Goal: Task Accomplishment & Management: Use online tool/utility

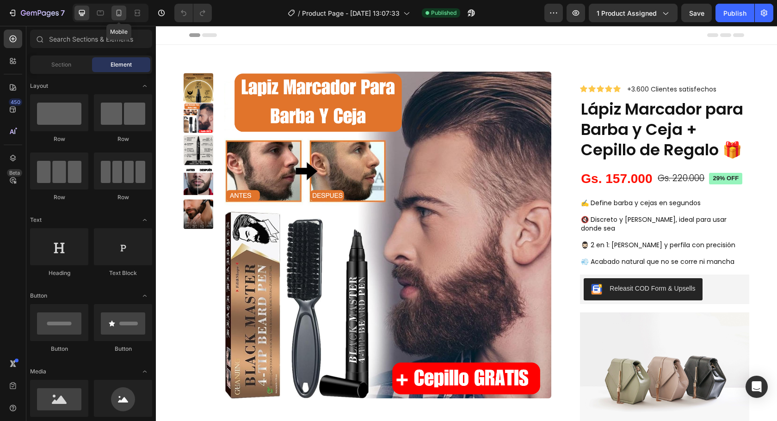
click at [117, 11] on icon at bounding box center [118, 12] width 9 height 9
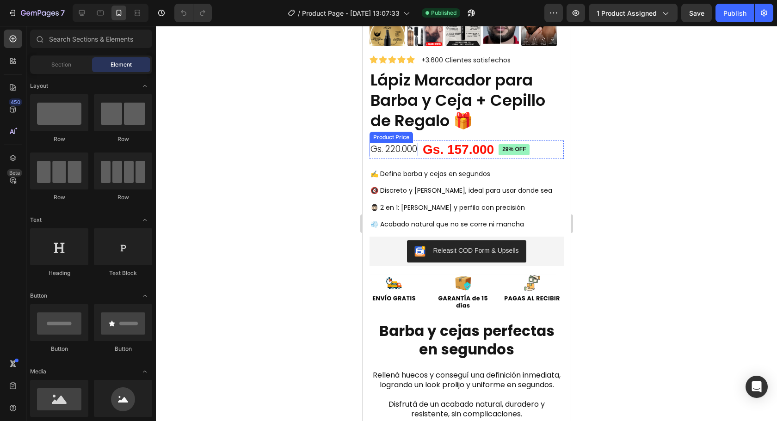
scroll to position [231, 0]
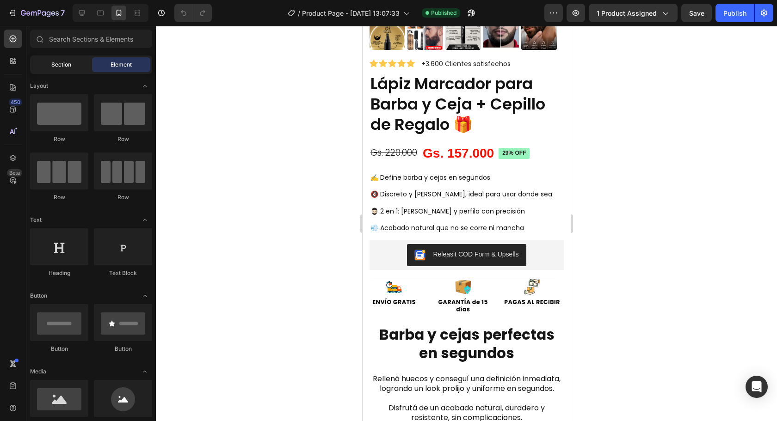
click at [71, 70] on div "Section" at bounding box center [61, 64] width 58 height 15
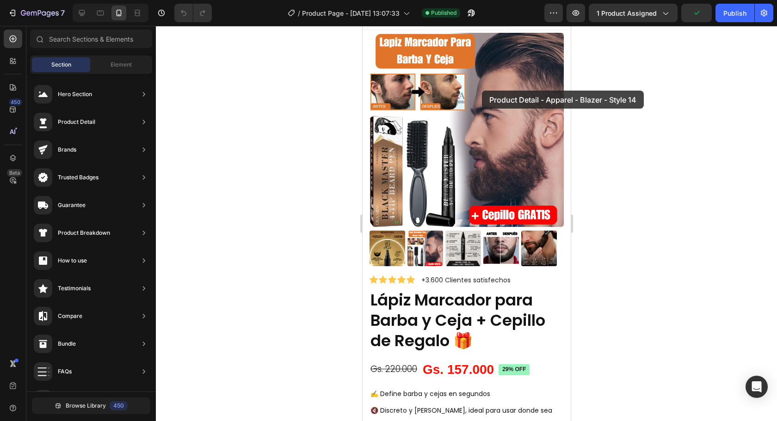
scroll to position [0, 0]
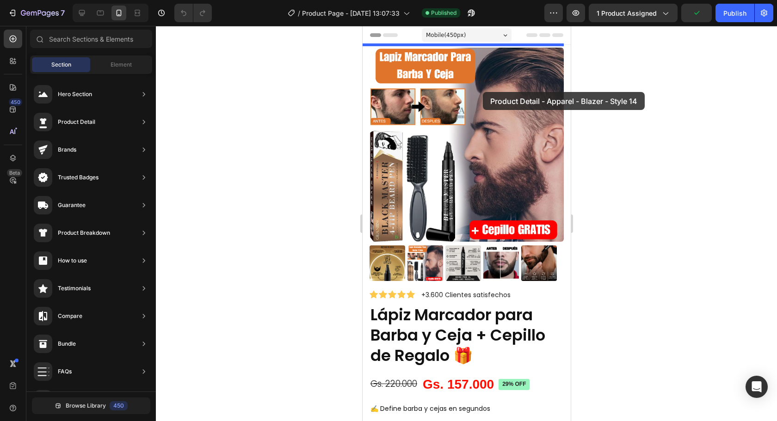
drag, startPoint x: 596, startPoint y: 118, endPoint x: 478, endPoint y: 79, distance: 124.9
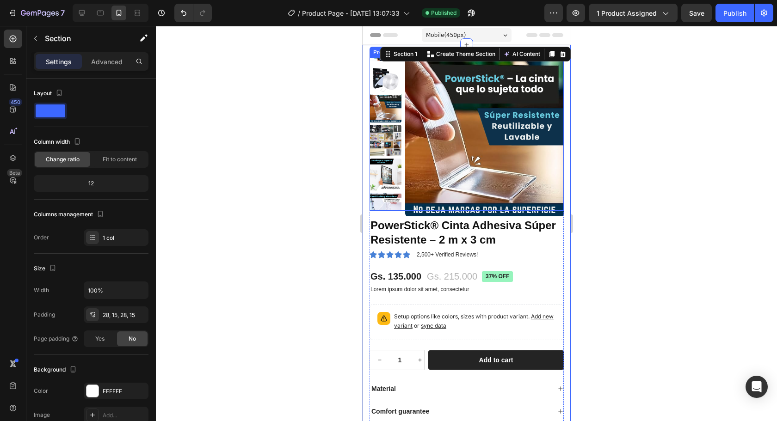
click at [437, 133] on img at bounding box center [484, 137] width 159 height 159
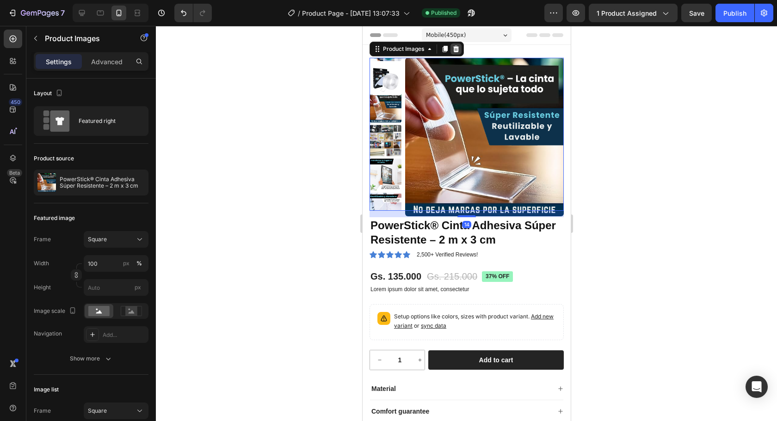
click at [454, 48] on icon at bounding box center [456, 49] width 6 height 6
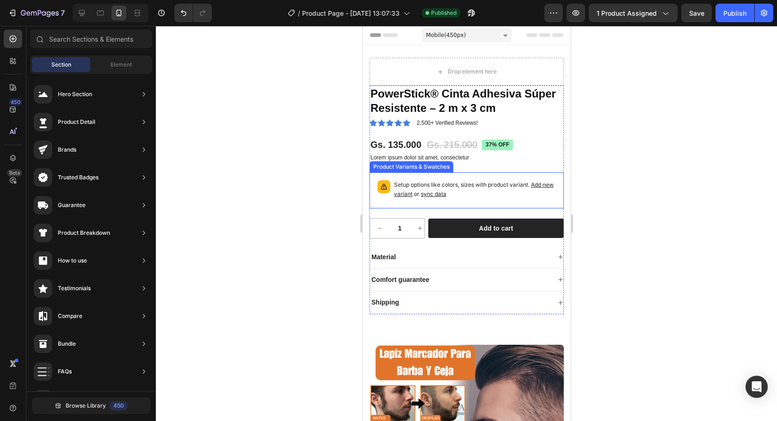
click at [414, 191] on span "Add new variant" at bounding box center [473, 189] width 160 height 16
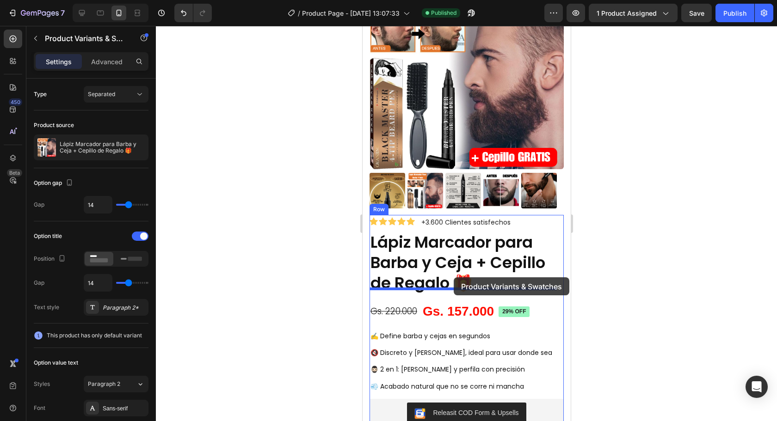
scroll to position [555, 0]
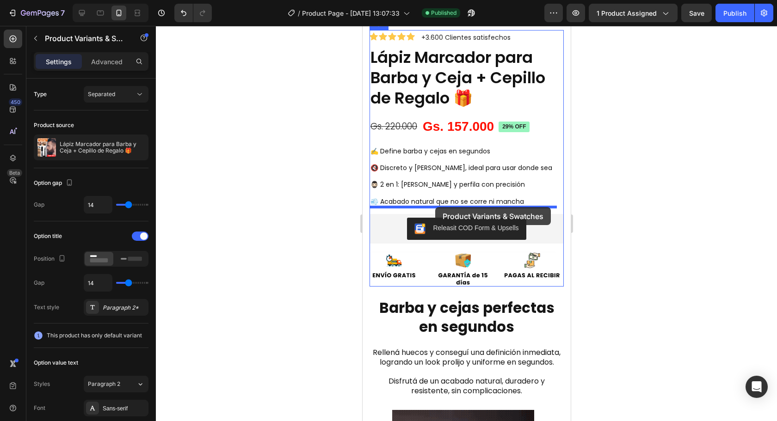
drag, startPoint x: 375, startPoint y: 168, endPoint x: 435, endPoint y: 207, distance: 71.6
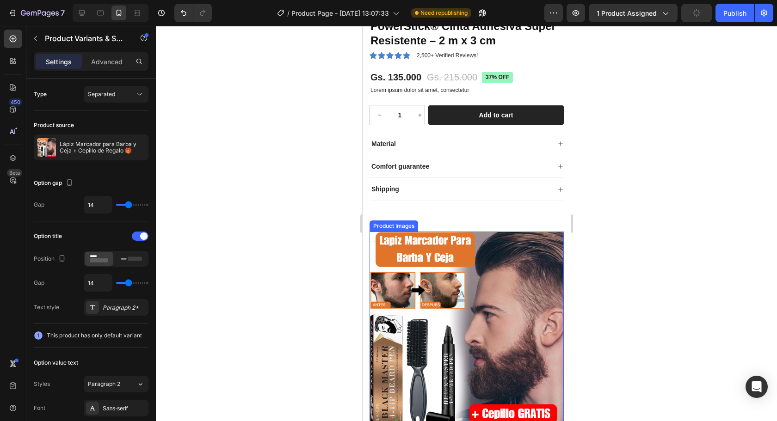
scroll to position [46, 0]
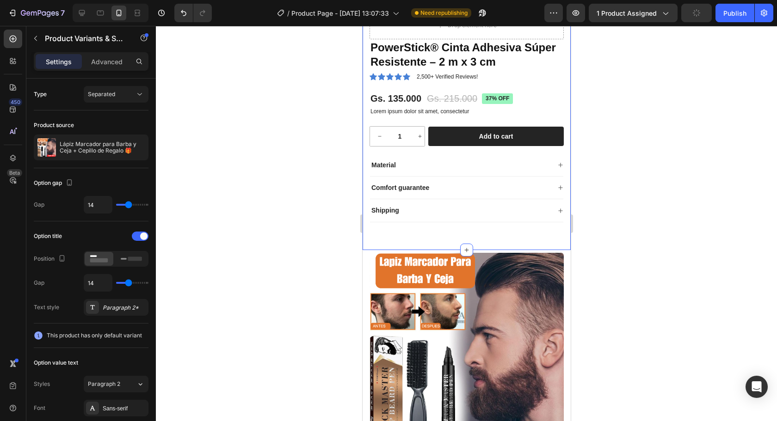
click at [369, 232] on div "Drop element here PowerStick® Cinta Adhesiva Súper Resistente – 2 m x 3 cm Prod…" at bounding box center [466, 125] width 194 height 226
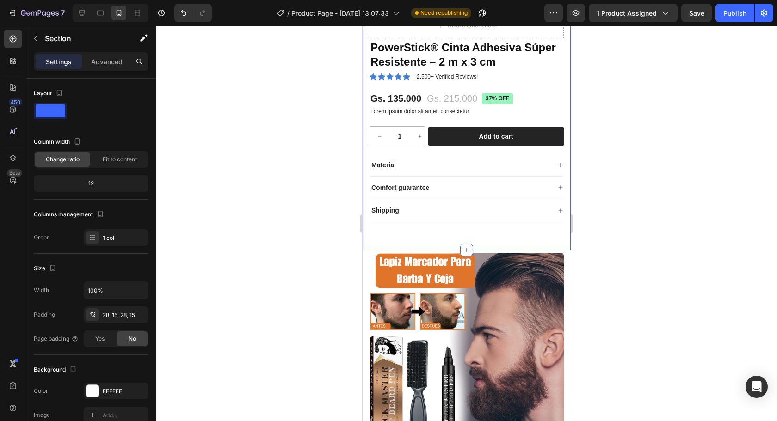
click at [386, 240] on div "Drop element here PowerStick® Cinta Adhesiva Súper Resistente – 2 m x 3 cm Prod…" at bounding box center [466, 125] width 208 height 252
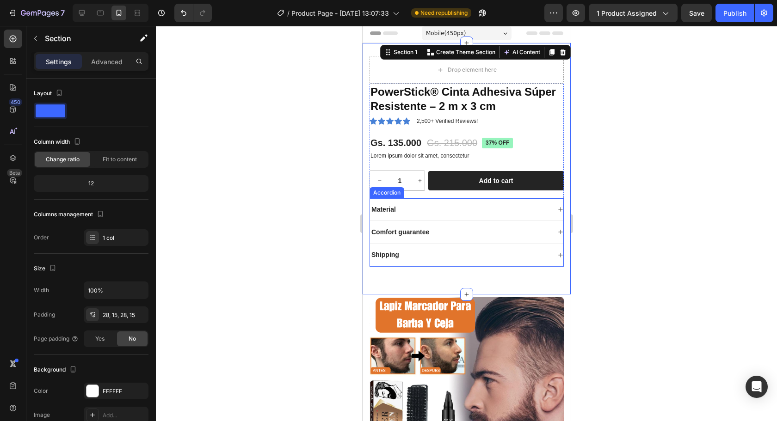
scroll to position [0, 0]
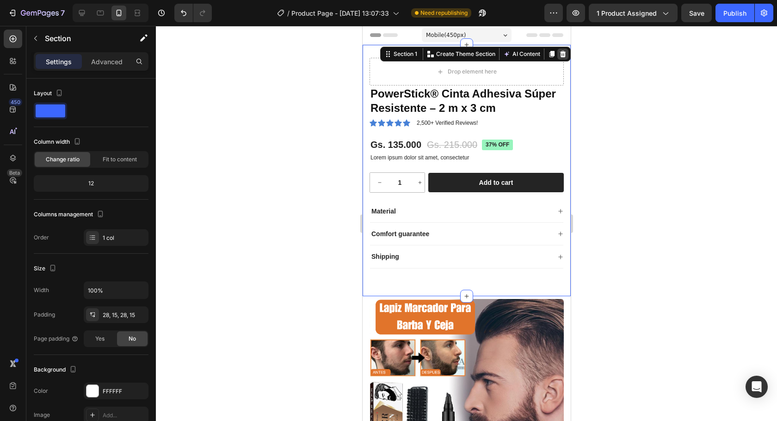
click at [559, 54] on icon at bounding box center [562, 53] width 7 height 7
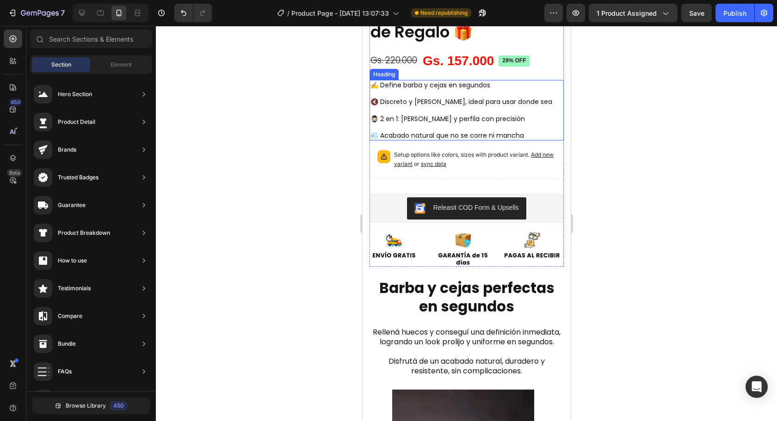
scroll to position [46, 0]
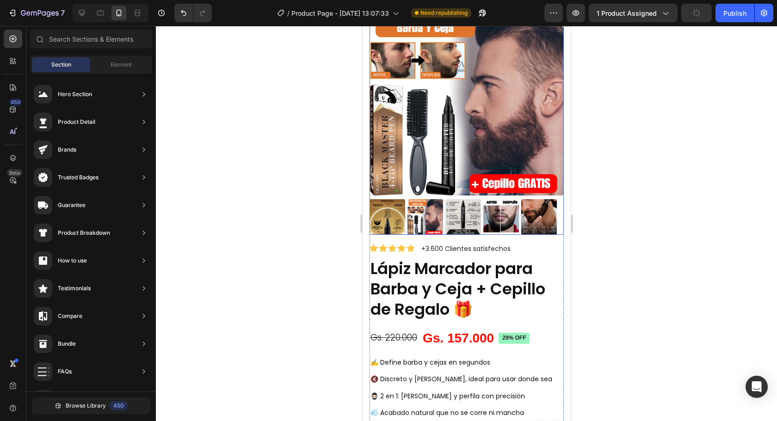
click at [476, 126] on img at bounding box center [466, 98] width 194 height 194
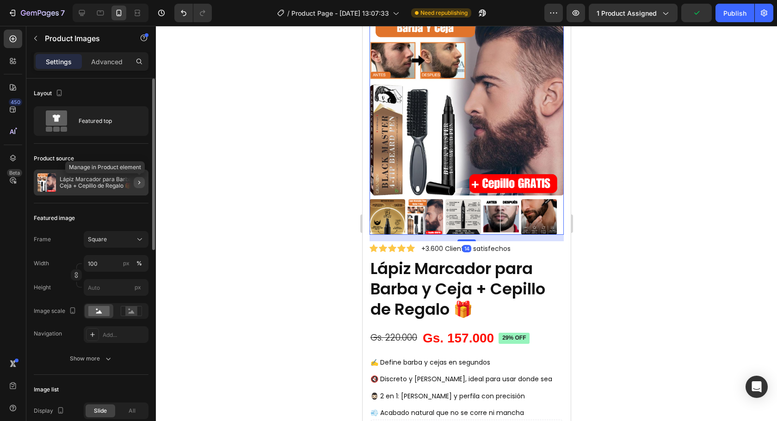
click at [139, 181] on icon "button" at bounding box center [139, 183] width 2 height 4
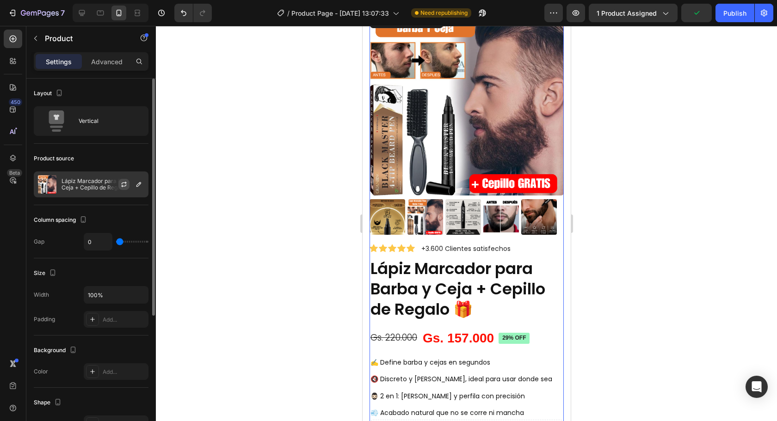
click at [126, 183] on icon "button" at bounding box center [124, 183] width 5 height 3
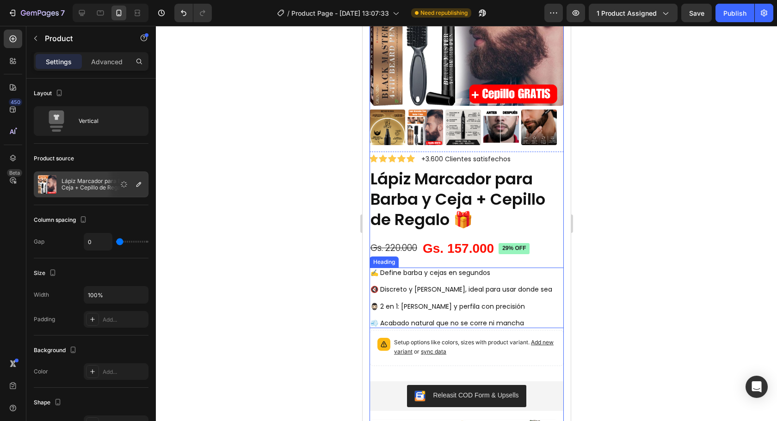
scroll to position [231, 0]
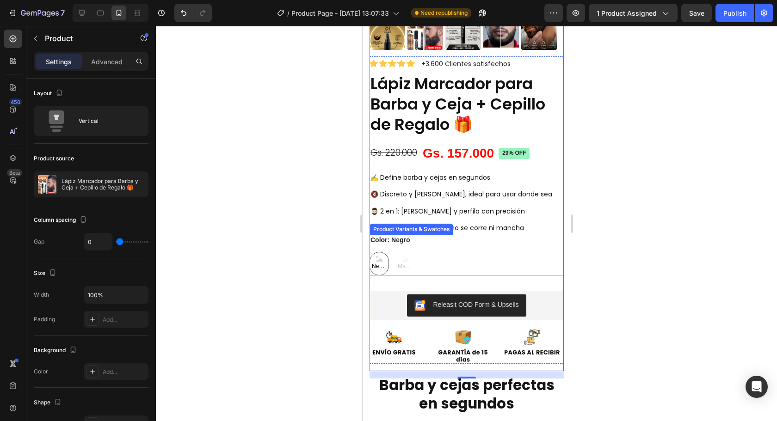
click at [437, 258] on div "Negro Negro Negro Marrón Marrón Marrón" at bounding box center [466, 264] width 194 height 24
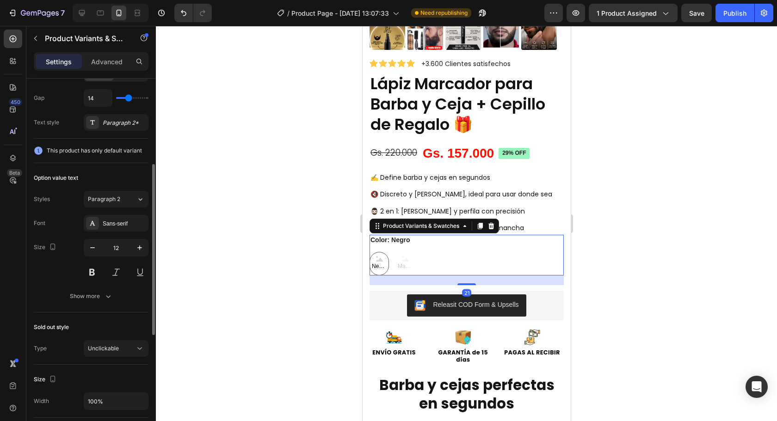
scroll to position [139, 0]
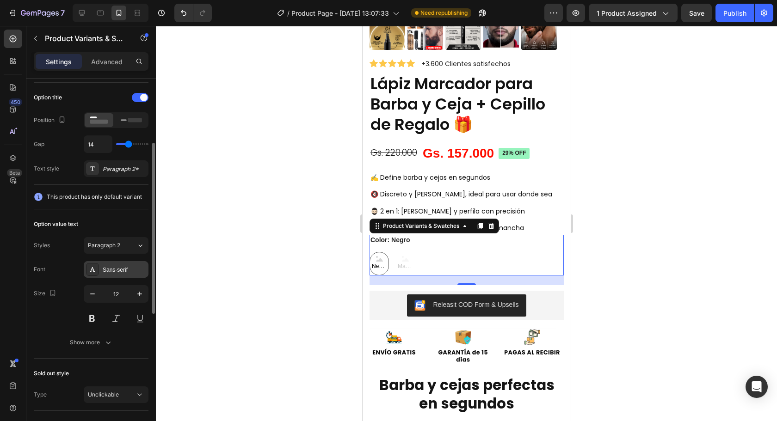
click at [110, 274] on div "Sans-serif" at bounding box center [124, 270] width 43 height 8
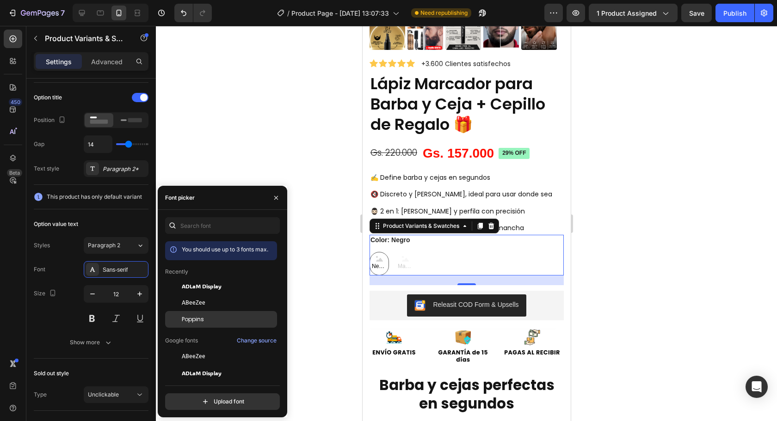
click at [213, 318] on div "Poppins" at bounding box center [228, 319] width 93 height 8
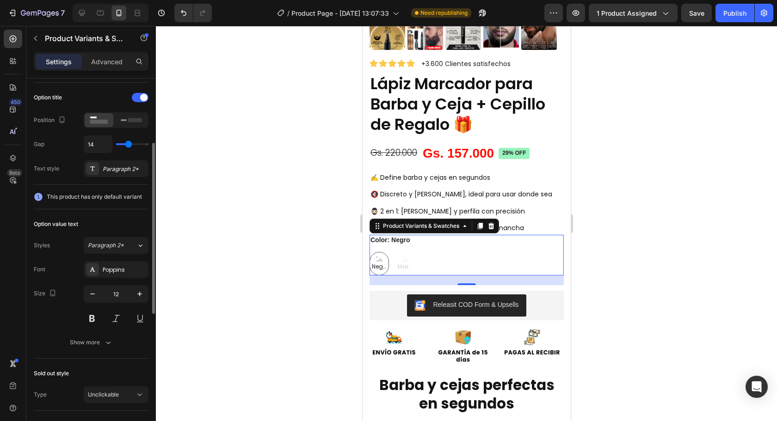
click at [67, 313] on div "Size 12" at bounding box center [91, 306] width 115 height 42
click at [90, 318] on button at bounding box center [92, 318] width 17 height 17
click at [98, 319] on button at bounding box center [92, 318] width 17 height 17
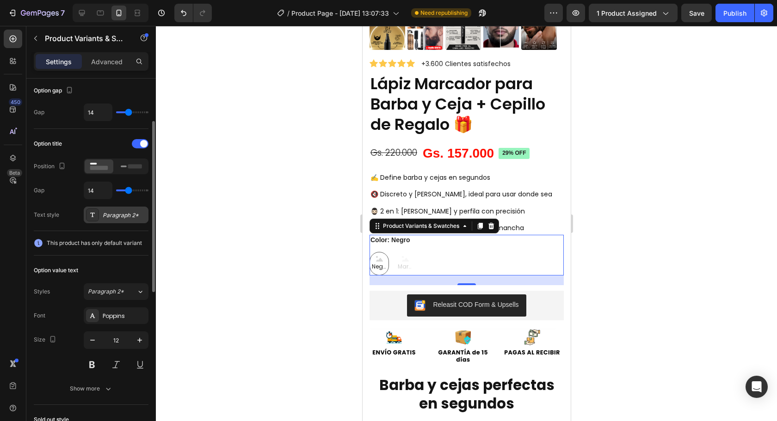
click at [117, 214] on div "Paragraph 2*" at bounding box center [124, 215] width 43 height 8
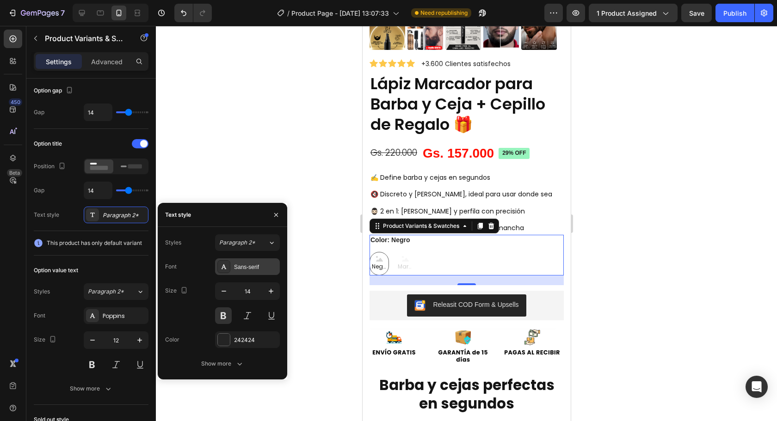
click at [237, 265] on div "Sans-serif" at bounding box center [255, 267] width 43 height 8
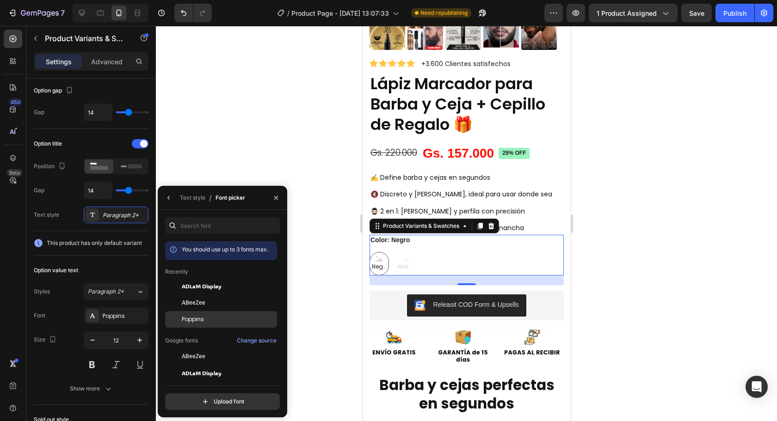
click at [0, 0] on div "Poppins" at bounding box center [0, 0] width 0 height 0
click at [169, 201] on icon "button" at bounding box center [168, 197] width 7 height 7
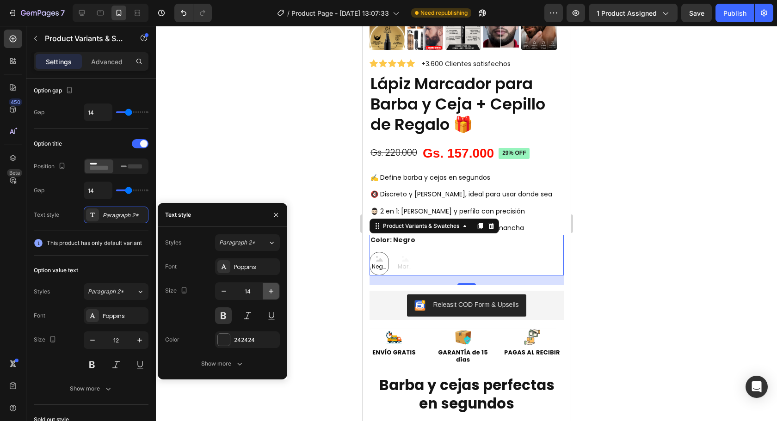
click at [267, 297] on button "button" at bounding box center [271, 291] width 17 height 17
click at [267, 295] on icon "button" at bounding box center [270, 291] width 9 height 9
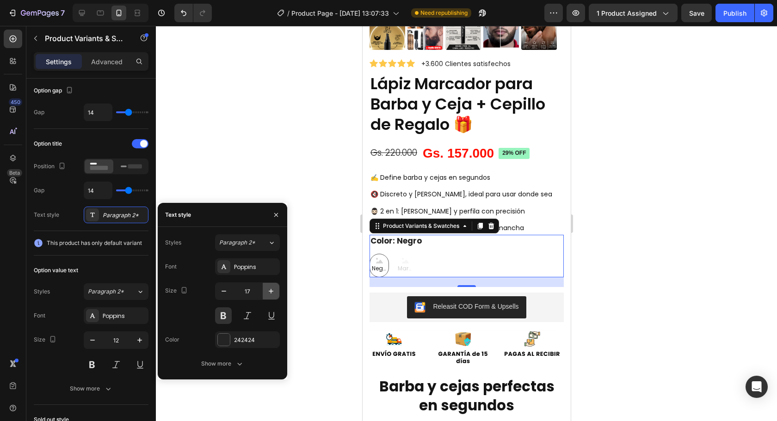
click at [267, 295] on icon "button" at bounding box center [270, 291] width 9 height 9
type input "18"
click at [220, 342] on div at bounding box center [224, 340] width 12 height 12
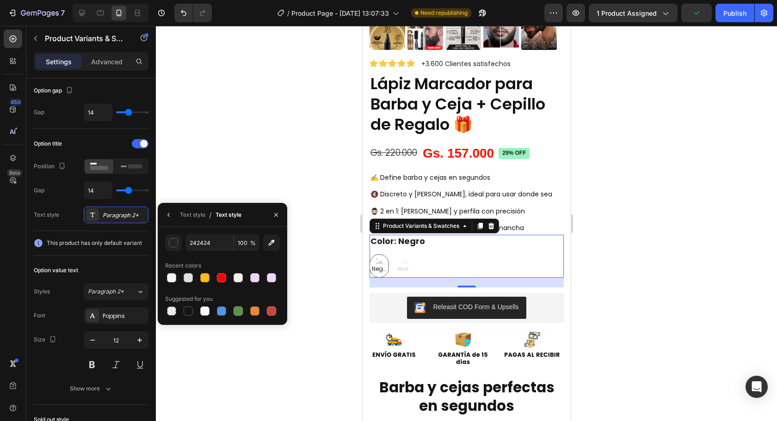
click at [185, 311] on div at bounding box center [188, 311] width 9 height 9
type input "151515"
click at [166, 210] on button "button" at bounding box center [168, 215] width 15 height 15
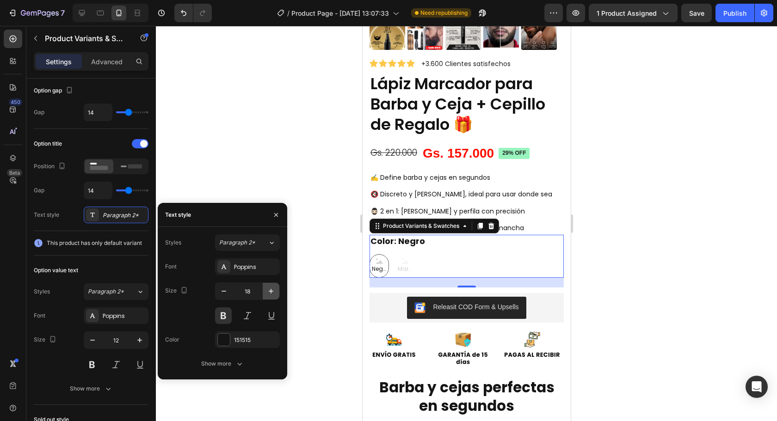
click at [267, 293] on icon "button" at bounding box center [270, 291] width 9 height 9
type input "20"
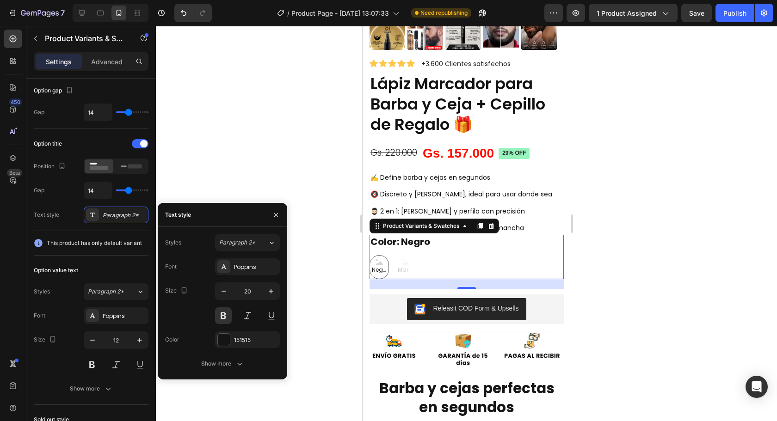
click at [277, 215] on icon "button" at bounding box center [276, 215] width 4 height 4
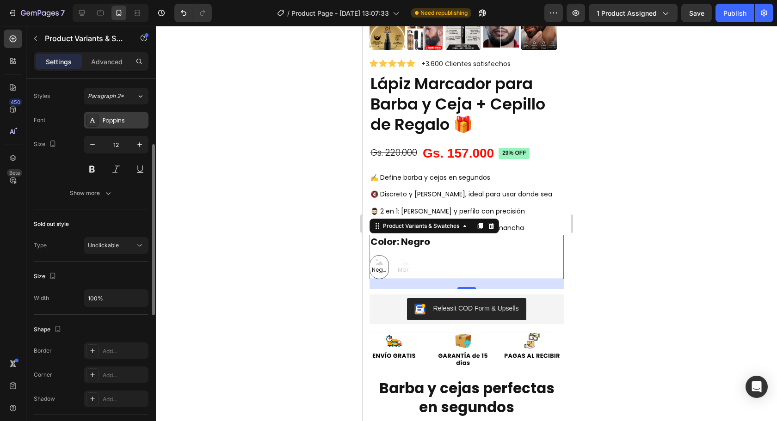
scroll to position [242, 0]
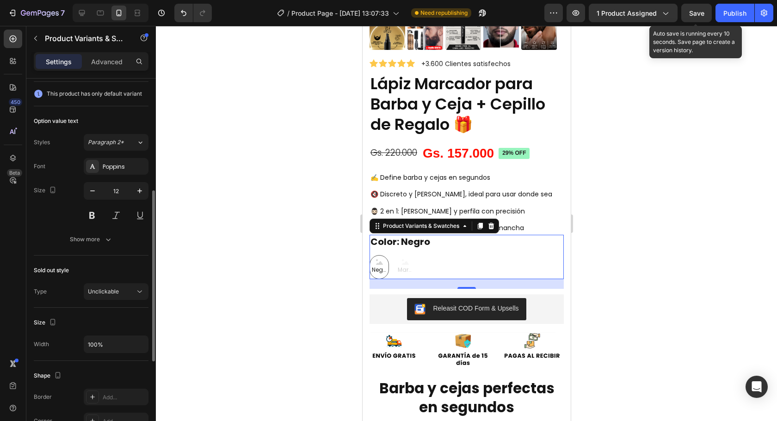
drag, startPoint x: 703, startPoint y: 18, endPoint x: 699, endPoint y: 22, distance: 6.2
click at [702, 20] on button "Save" at bounding box center [696, 13] width 31 height 18
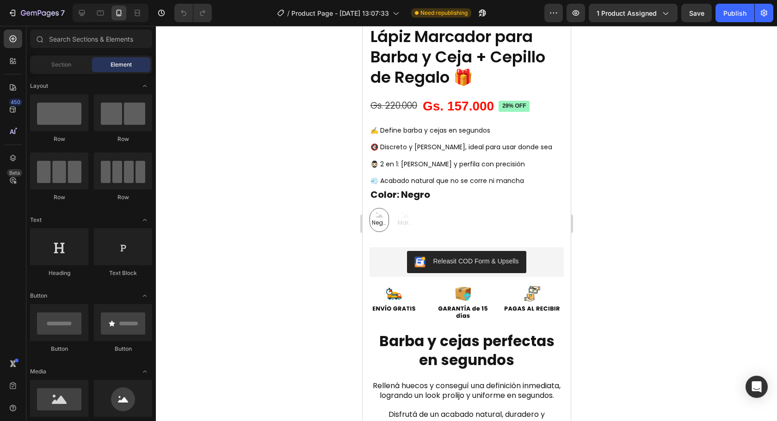
scroll to position [283, 0]
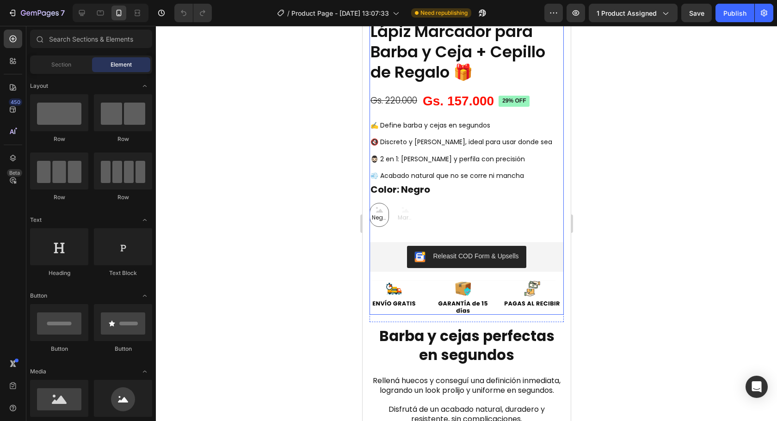
click at [439, 213] on div "Negro Negro Negro Marrón Marrón Marrón" at bounding box center [466, 215] width 194 height 24
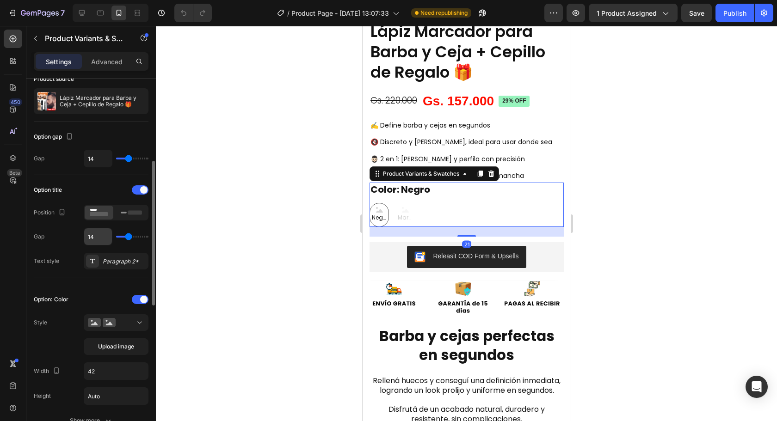
scroll to position [92, 0]
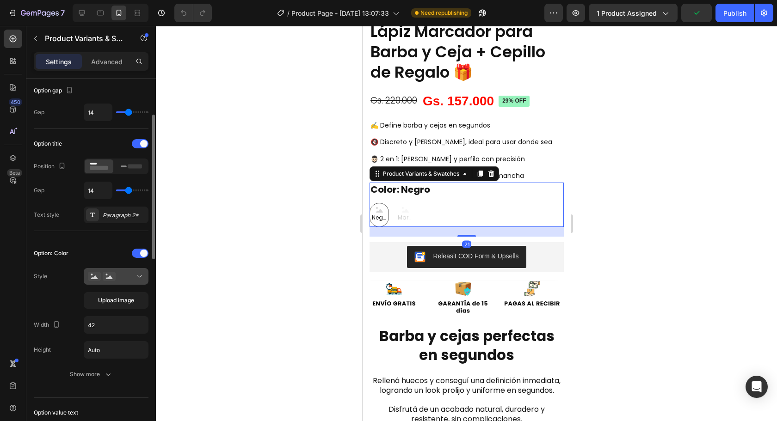
click at [112, 273] on icon at bounding box center [109, 276] width 13 height 9
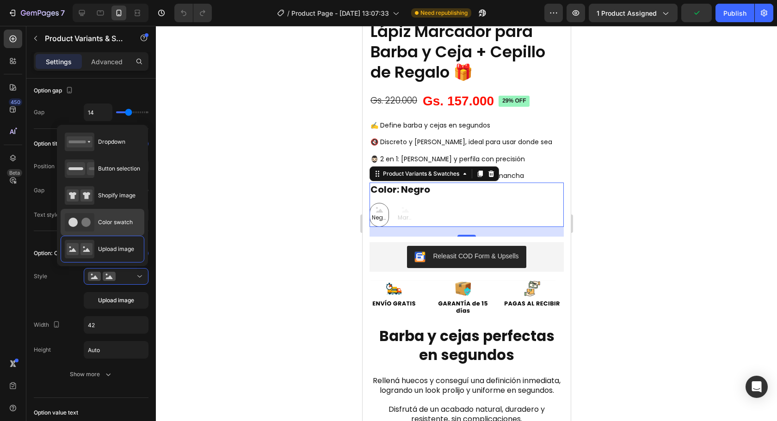
click at [107, 221] on span "Color swatch" at bounding box center [115, 222] width 35 height 8
type input "45"
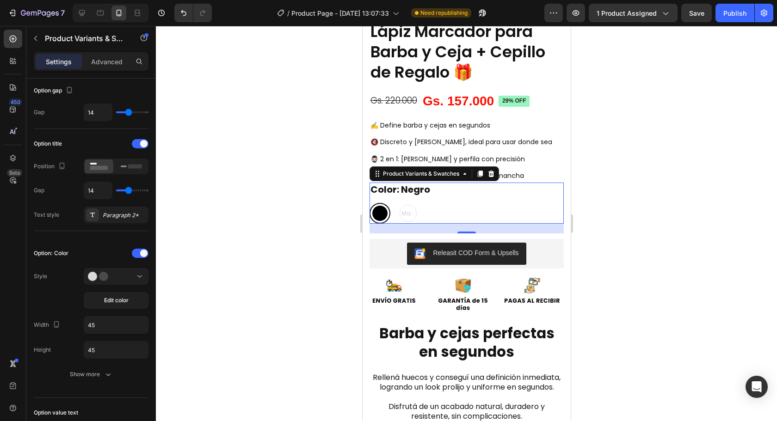
click at [407, 203] on div "Negro Negro Marrón Marrón Marrón" at bounding box center [466, 213] width 194 height 21
click at [483, 203] on div "Negro Negro Marrón Marrón Marrón" at bounding box center [466, 213] width 194 height 21
click at [669, 229] on div at bounding box center [466, 223] width 621 height 395
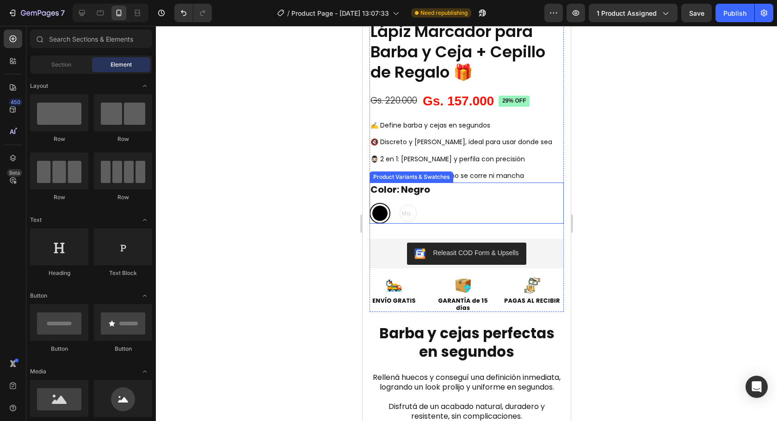
click at [421, 203] on div "Negro Negro Marrón Marrón Marrón" at bounding box center [466, 213] width 194 height 21
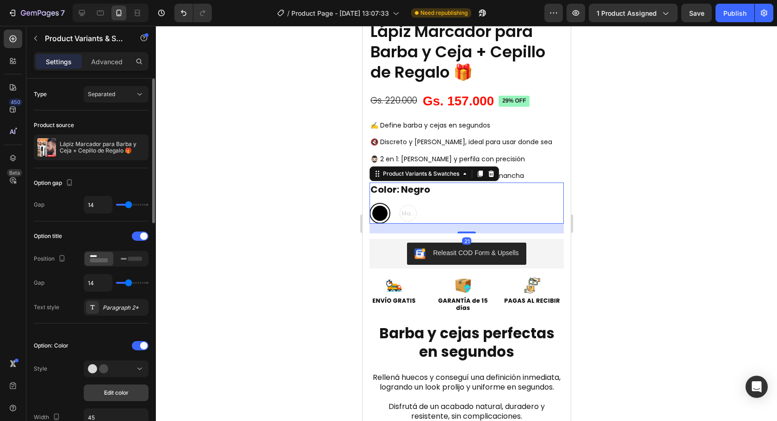
click at [125, 389] on span "Edit color" at bounding box center [116, 393] width 25 height 8
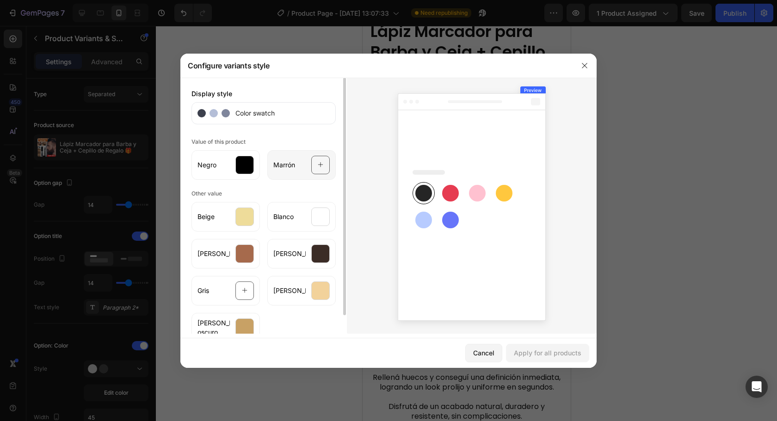
click at [302, 169] on div "Marrón" at bounding box center [301, 165] width 68 height 30
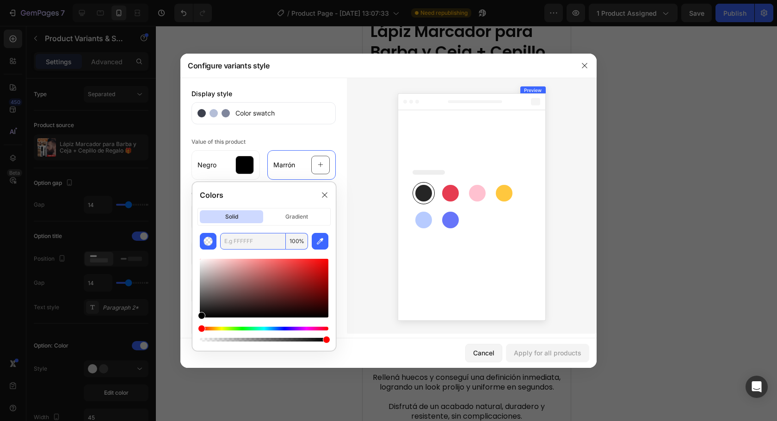
click at [258, 242] on input "text" at bounding box center [253, 241] width 66 height 17
paste input "#964B00"
type input "964B00"
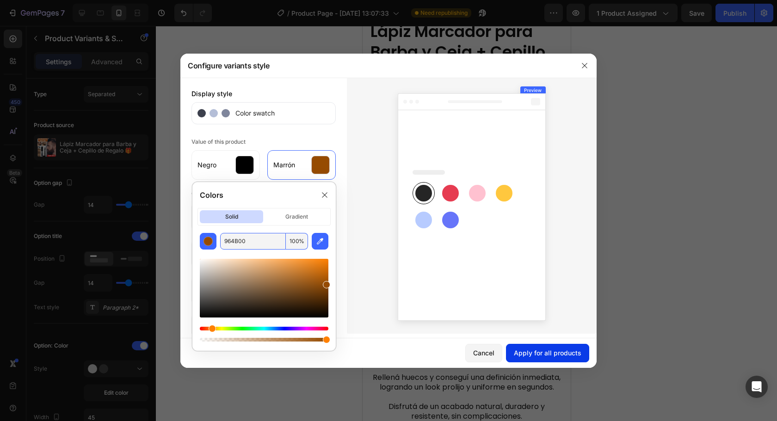
click at [536, 348] on button "Apply for all products" at bounding box center [547, 353] width 83 height 18
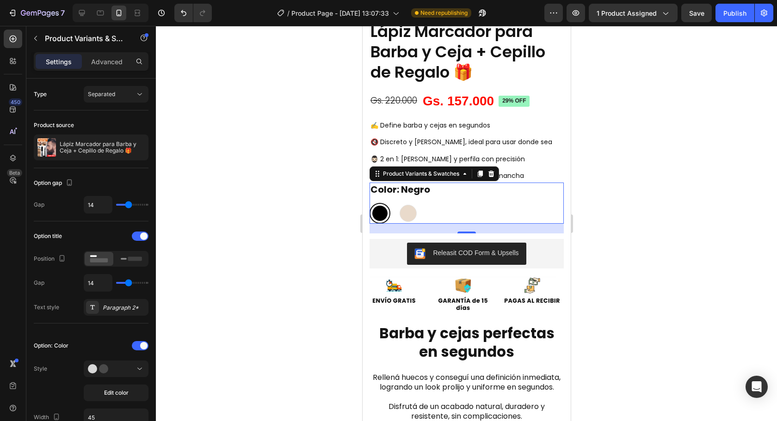
click at [418, 203] on div "Negro Negro Marrón Marrón" at bounding box center [466, 213] width 194 height 21
click at [112, 389] on span "Edit color" at bounding box center [116, 393] width 25 height 8
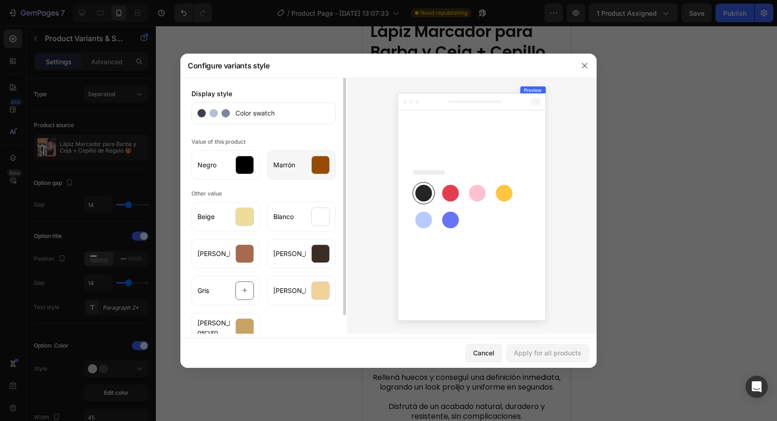
click at [313, 170] on div at bounding box center [320, 165] width 18 height 18
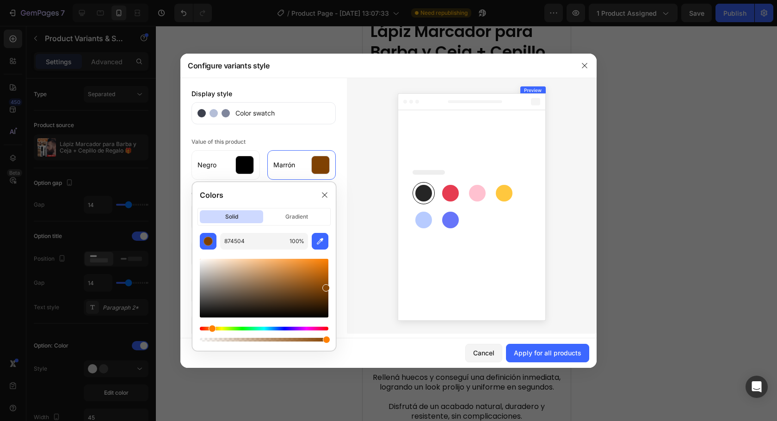
click at [325, 286] on div at bounding box center [325, 287] width 7 height 7
type input "7A3E02"
click at [326, 289] on div at bounding box center [326, 291] width 7 height 7
click at [320, 195] on div at bounding box center [324, 195] width 15 height 15
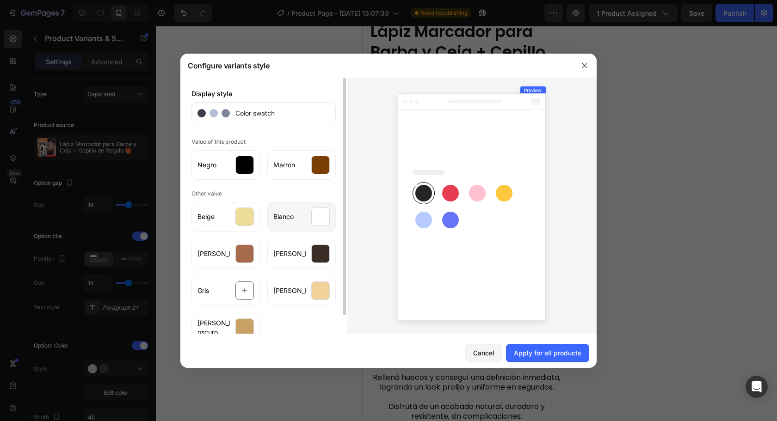
scroll to position [20, 0]
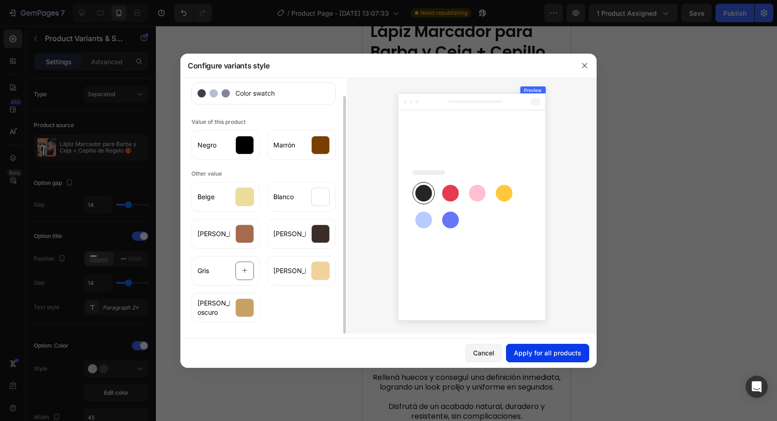
click at [545, 348] on button "Apply for all products" at bounding box center [547, 353] width 83 height 18
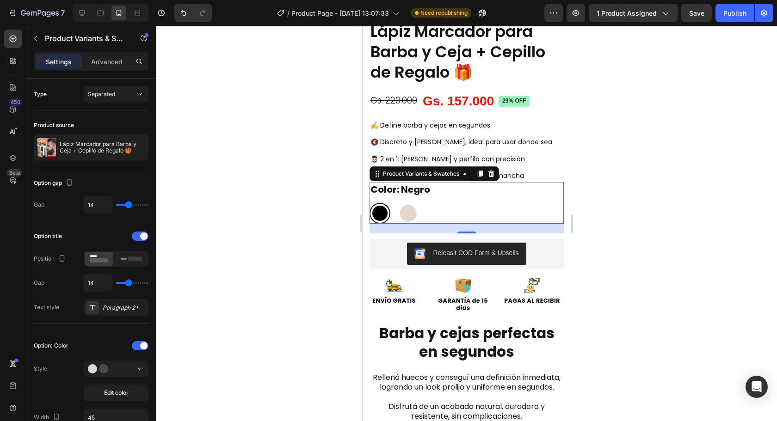
click at [415, 207] on div "Negro Negro Marrón Marrón" at bounding box center [466, 213] width 194 height 21
click at [408, 207] on div "Negro Negro Marrón Marrón" at bounding box center [466, 213] width 194 height 21
click at [630, 169] on div at bounding box center [466, 223] width 621 height 395
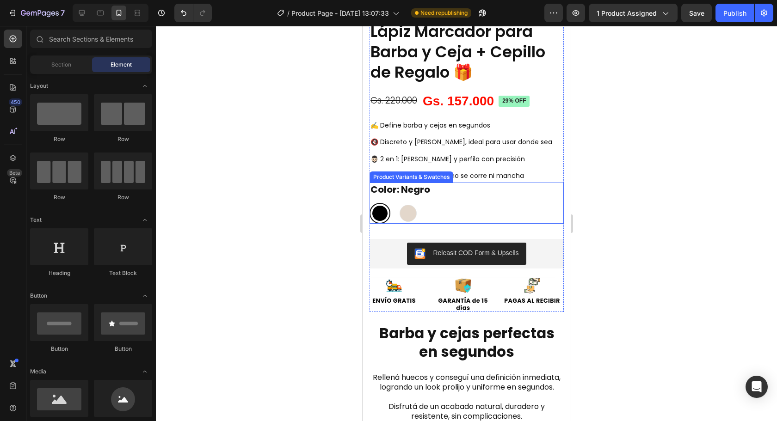
click at [405, 207] on div "Negro Negro Marrón Marrón" at bounding box center [466, 213] width 194 height 21
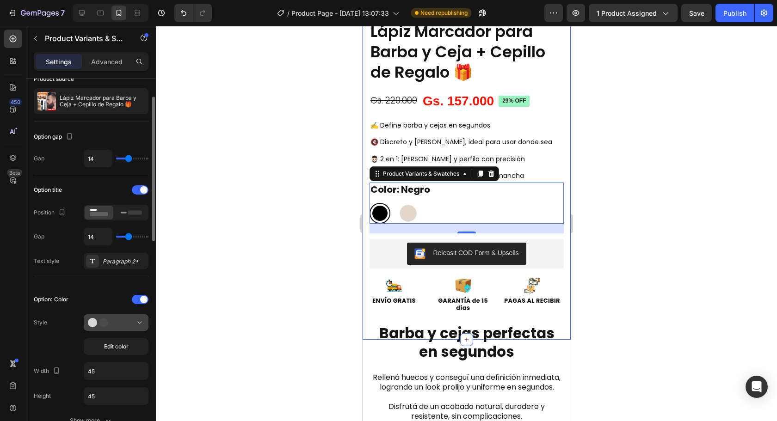
scroll to position [185, 0]
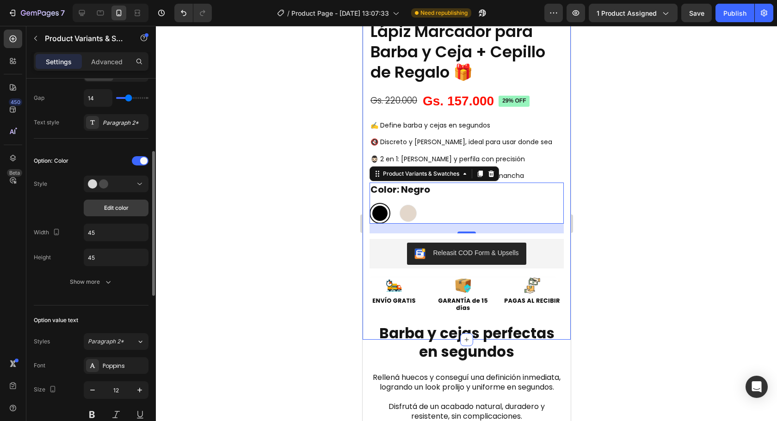
click at [105, 208] on span "Edit color" at bounding box center [116, 208] width 25 height 8
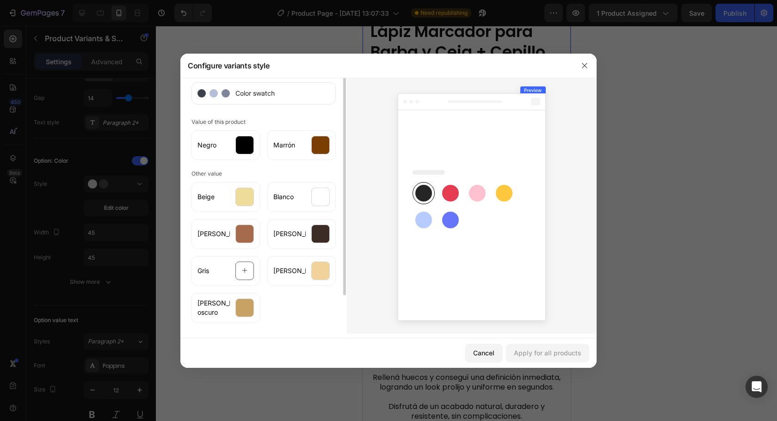
scroll to position [0, 0]
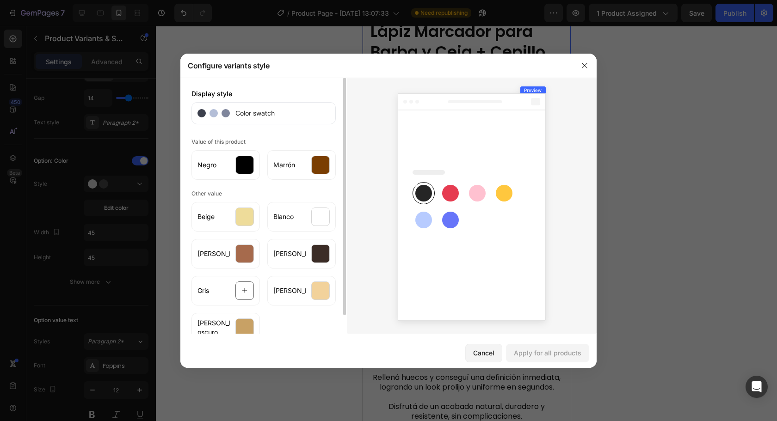
click at [61, 222] on div at bounding box center [388, 210] width 777 height 421
click at [580, 58] on button "button" at bounding box center [584, 65] width 15 height 15
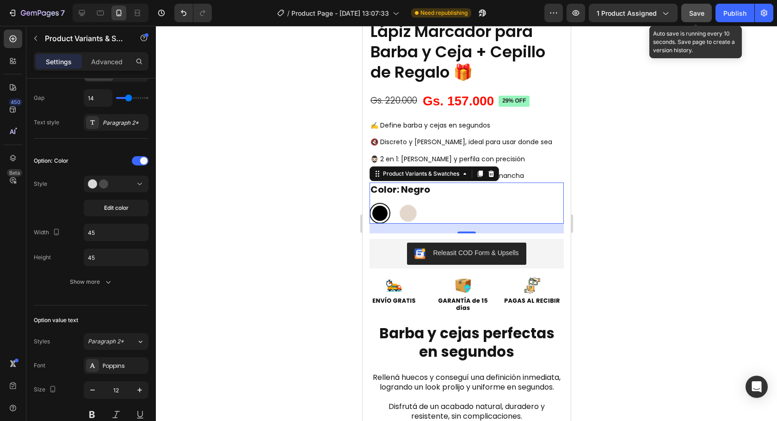
click at [696, 12] on span "Save" at bounding box center [696, 13] width 15 height 8
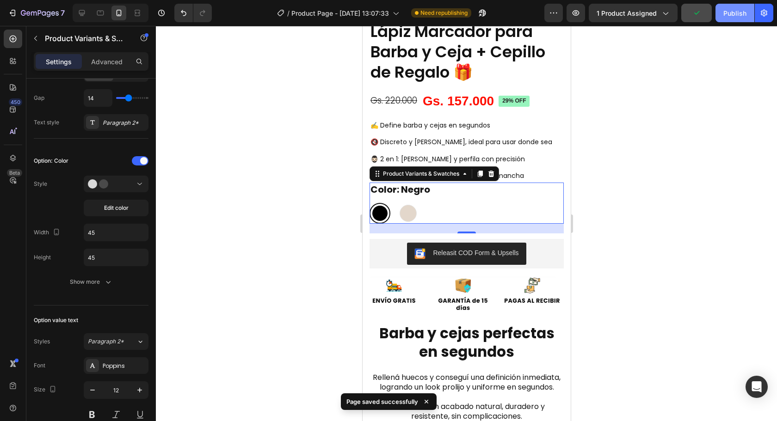
click at [743, 13] on div "Publish" at bounding box center [734, 13] width 23 height 10
click at [687, 199] on div at bounding box center [466, 223] width 621 height 395
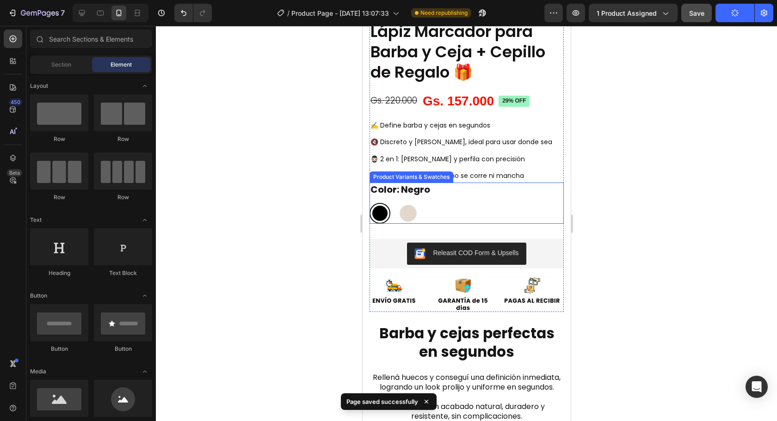
click at [516, 203] on div "Negro Negro Marrón Marrón" at bounding box center [466, 213] width 194 height 21
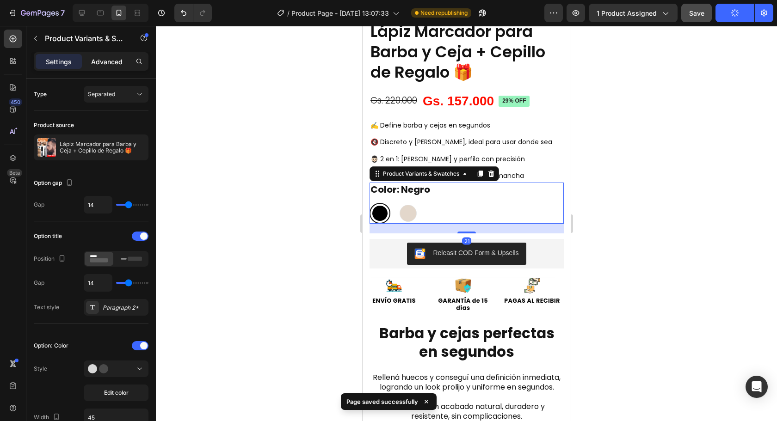
click at [110, 63] on p "Advanced" at bounding box center [106, 62] width 31 height 10
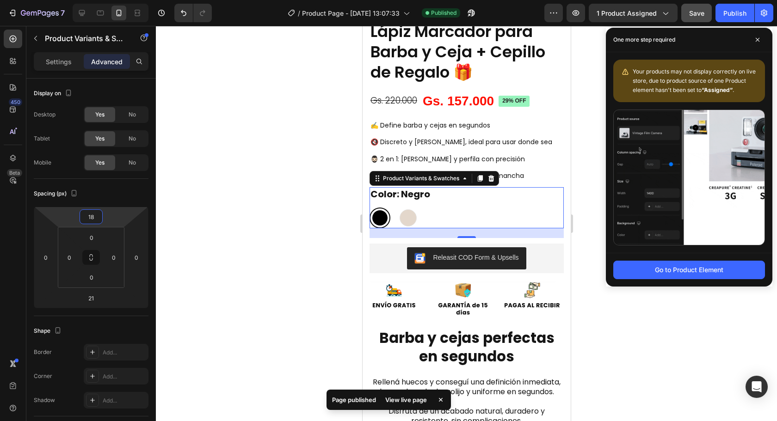
type input "20"
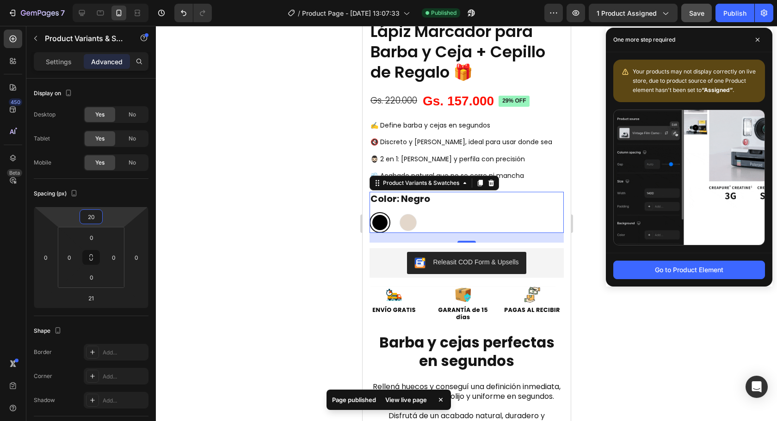
click at [118, 0] on html "7 Version history / Product Page - [DATE] 13:07:33 Published Preview 1 product …" at bounding box center [388, 0] width 777 height 0
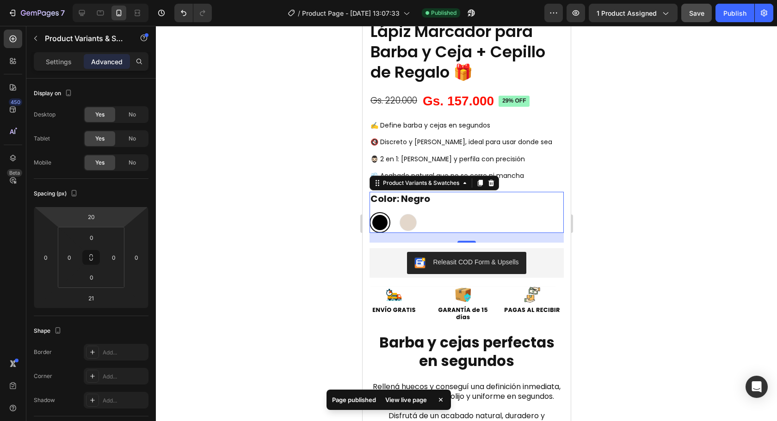
click at [254, 207] on div at bounding box center [466, 223] width 621 height 395
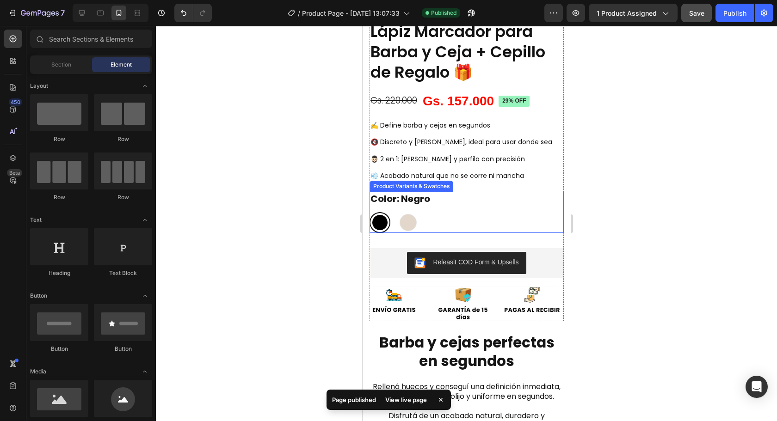
click at [477, 212] on div "Negro Negro Marrón Marrón" at bounding box center [466, 222] width 194 height 21
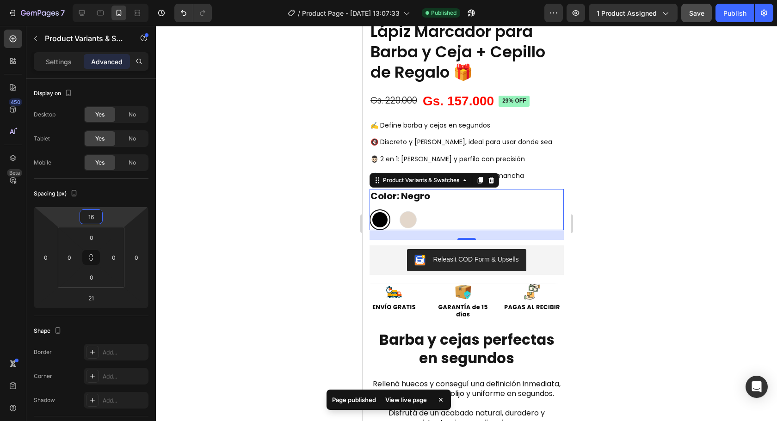
type input "18"
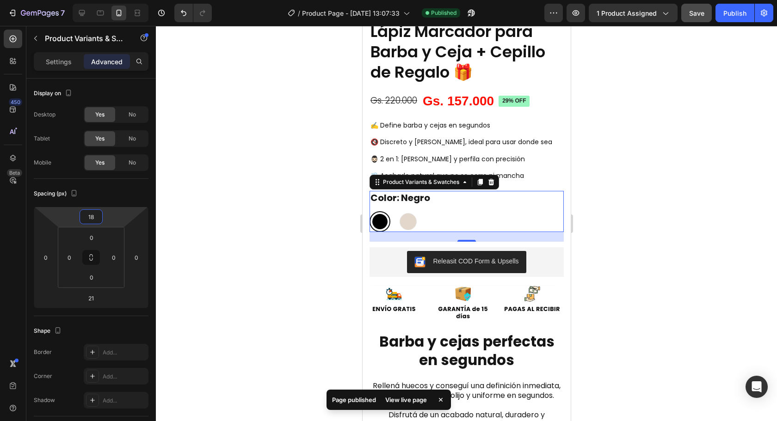
click at [113, 0] on html "7 Version history / Product Page - [DATE] 13:07:33 Published Preview 1 product …" at bounding box center [388, 0] width 777 height 0
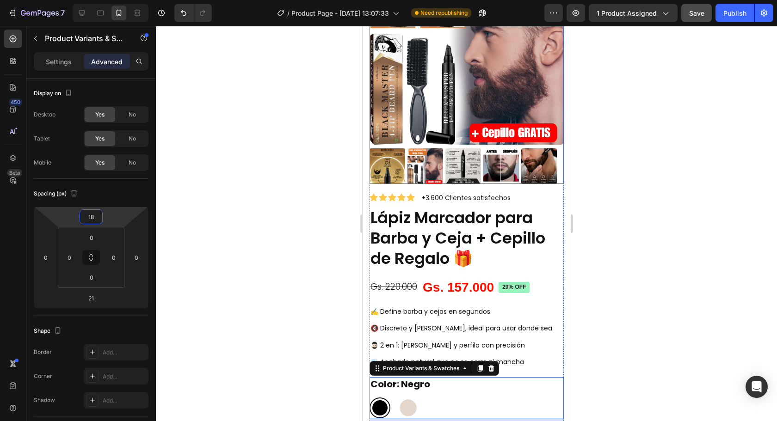
scroll to position [52, 0]
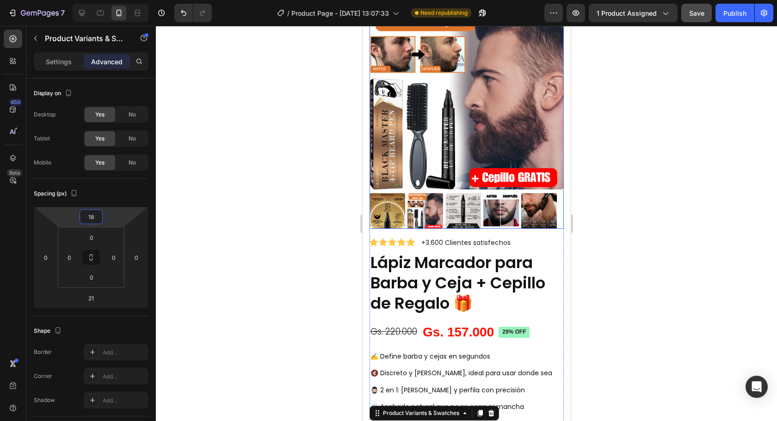
click at [445, 97] on img at bounding box center [466, 92] width 194 height 194
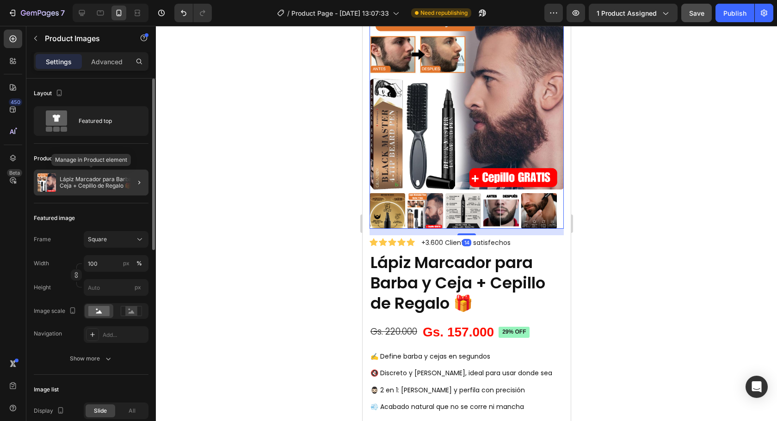
click at [117, 181] on p "Lápiz Marcador para Barba y Ceja + Cepillo de Regalo 🎁" at bounding box center [102, 182] width 85 height 13
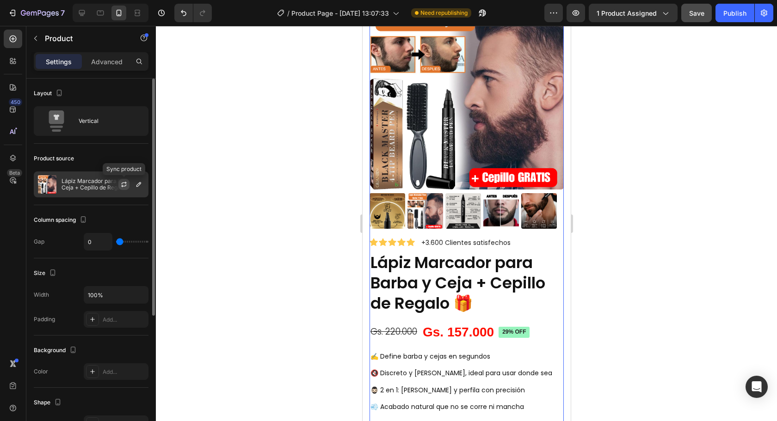
click at [122, 183] on icon "button" at bounding box center [123, 184] width 7 height 7
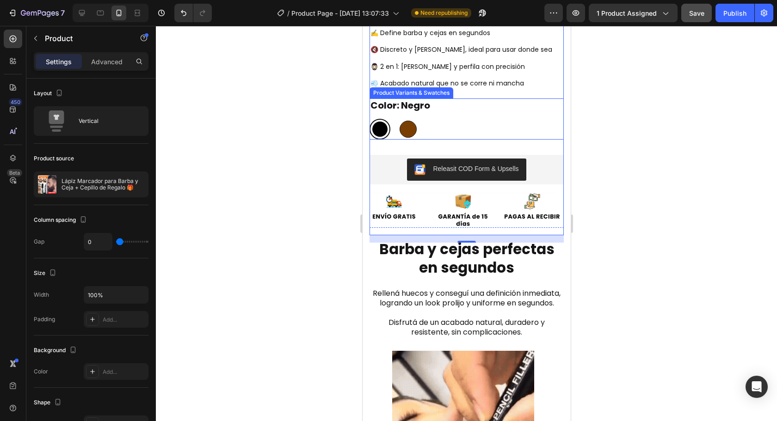
click at [408, 121] on div at bounding box center [407, 129] width 17 height 17
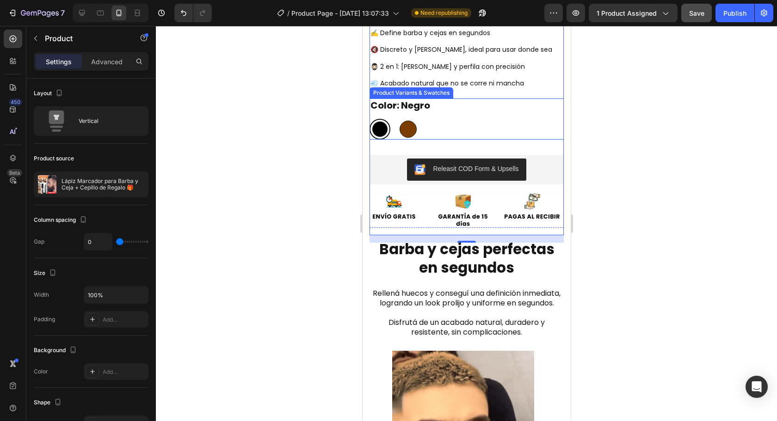
click at [397, 119] on input "Marrón Marrón" at bounding box center [397, 118] width 0 height 0
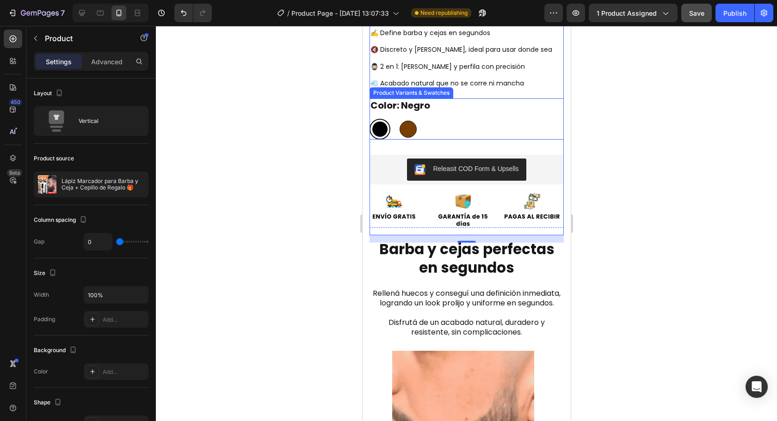
radio input "true"
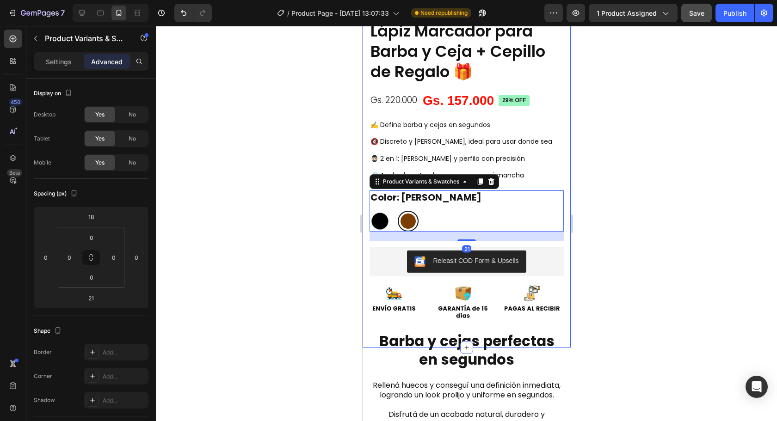
scroll to position [283, 0]
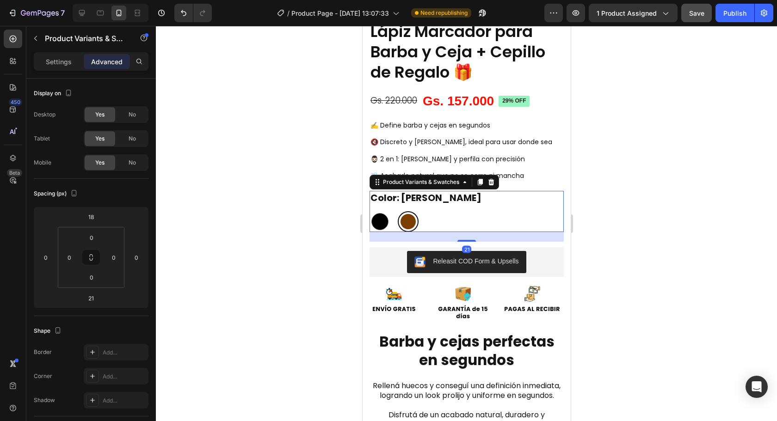
click at [693, 194] on div at bounding box center [466, 223] width 621 height 395
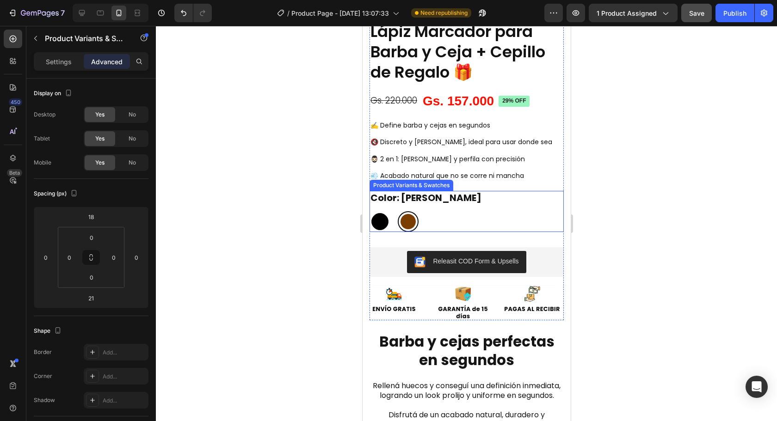
click at [376, 213] on div at bounding box center [379, 221] width 17 height 17
click at [369, 211] on input "Negro Negro" at bounding box center [369, 211] width 0 height 0
radio input "true"
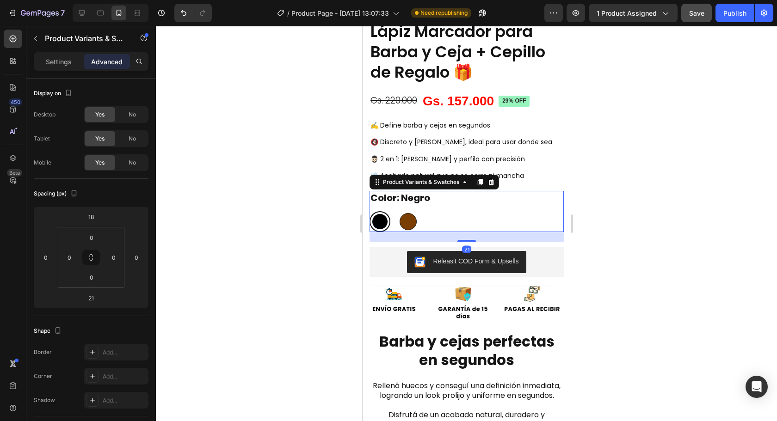
click at [405, 213] on div at bounding box center [407, 221] width 17 height 17
click at [397, 211] on input "Marrón Marrón" at bounding box center [397, 211] width 0 height 0
radio input "true"
click at [678, 191] on div at bounding box center [466, 223] width 621 height 395
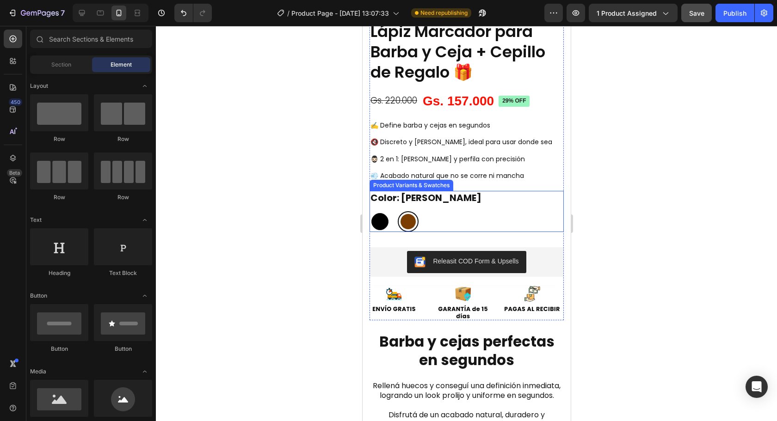
click at [371, 213] on div at bounding box center [379, 221] width 17 height 17
click at [369, 211] on input "Negro Negro" at bounding box center [369, 211] width 0 height 0
radio input "true"
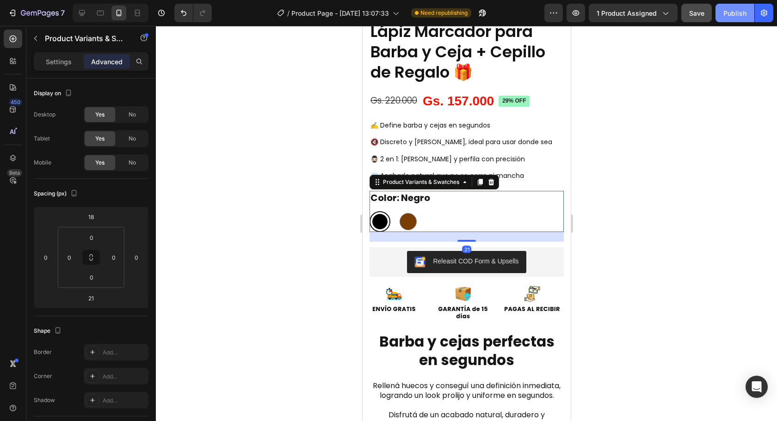
click at [737, 12] on div "Publish" at bounding box center [734, 13] width 23 height 10
click at [615, 267] on div at bounding box center [466, 223] width 621 height 395
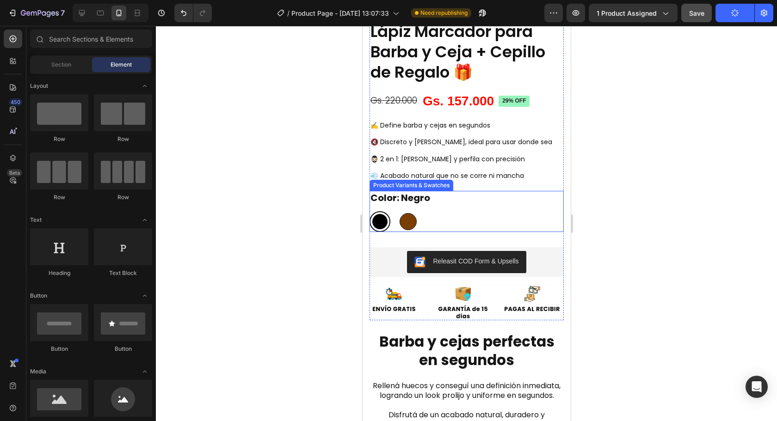
click at [408, 217] on div at bounding box center [407, 221] width 17 height 17
click at [397, 211] on input "Marrón Marrón" at bounding box center [397, 211] width 0 height 0
radio input "true"
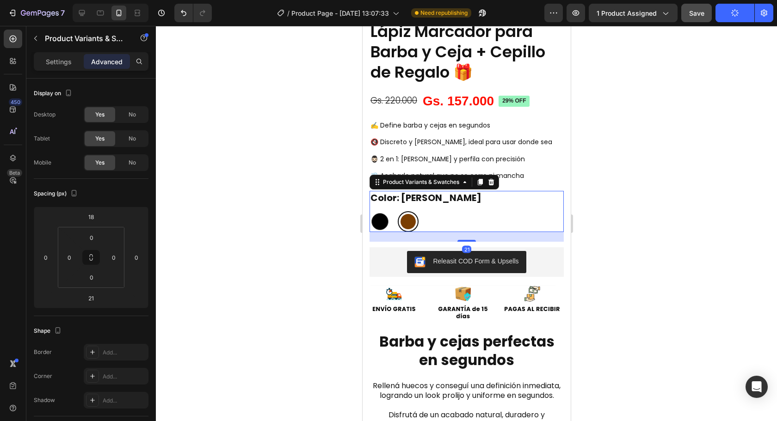
click at [658, 214] on div at bounding box center [466, 223] width 621 height 395
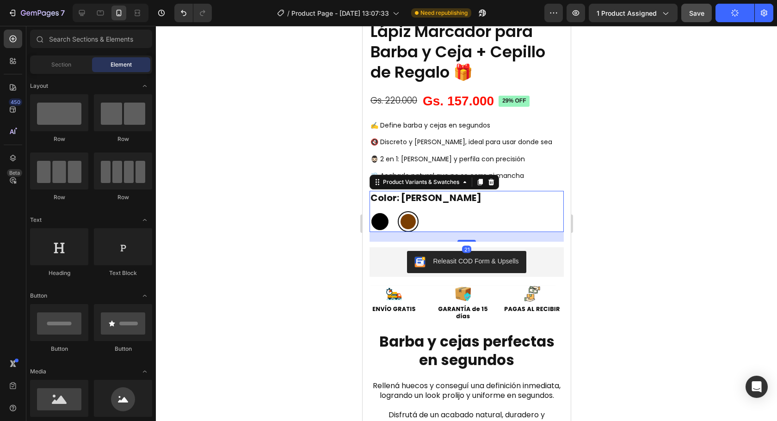
click at [373, 215] on div at bounding box center [379, 221] width 17 height 17
click at [369, 211] on input "Negro Negro" at bounding box center [369, 211] width 0 height 0
radio input "true"
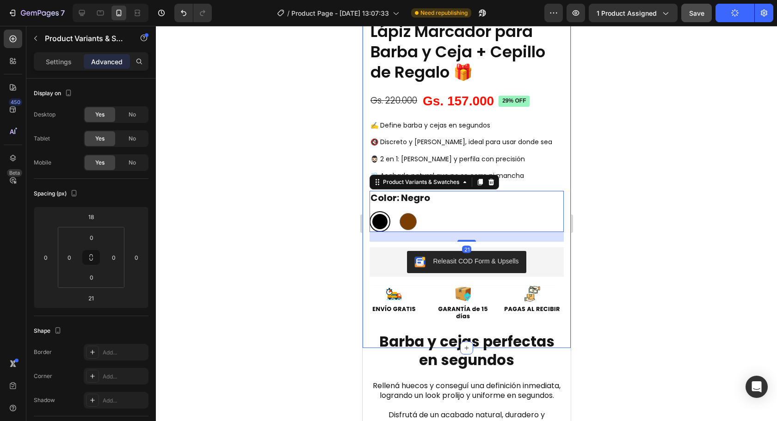
click at [697, 215] on div at bounding box center [466, 223] width 621 height 395
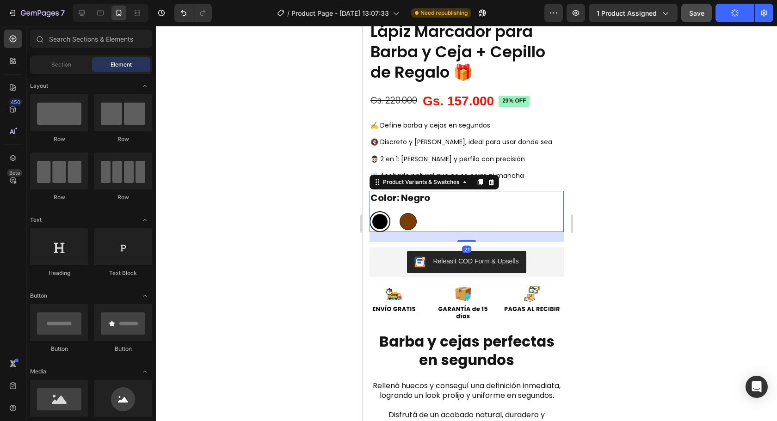
click at [406, 213] on div at bounding box center [407, 221] width 17 height 17
click at [397, 211] on input "Marrón Marrón" at bounding box center [397, 211] width 0 height 0
radio input "true"
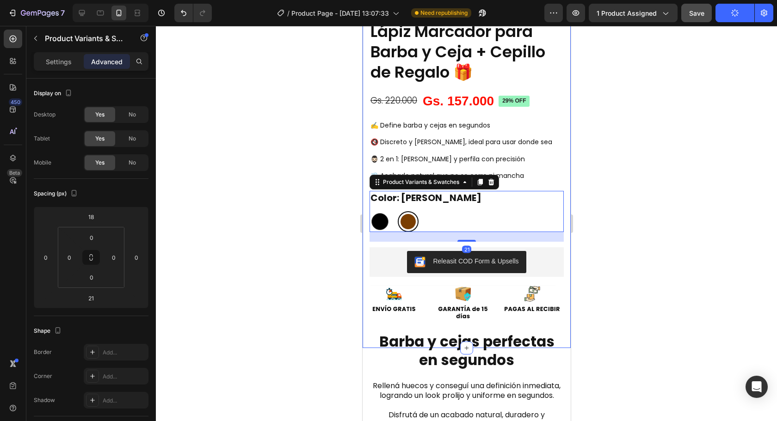
click at [632, 207] on div at bounding box center [466, 223] width 621 height 395
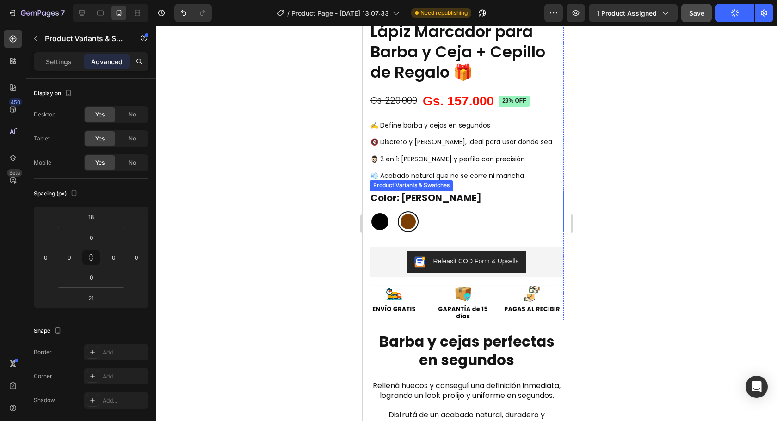
click at [381, 223] on div at bounding box center [379, 221] width 17 height 17
click at [369, 211] on input "Negro Negro" at bounding box center [369, 211] width 0 height 0
radio input "true"
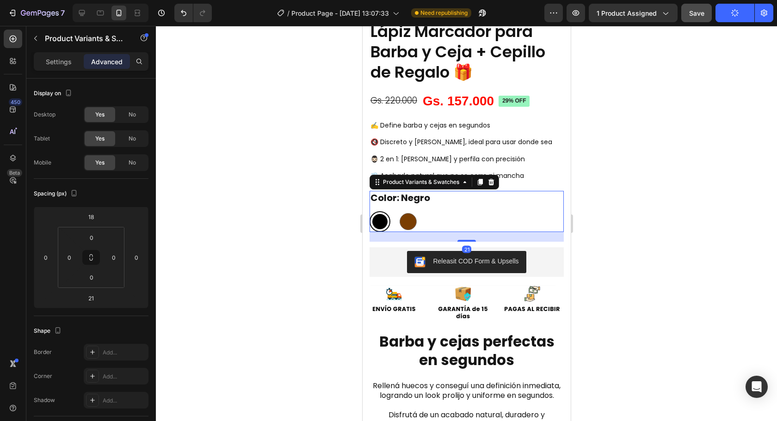
click at [705, 180] on div at bounding box center [466, 223] width 621 height 395
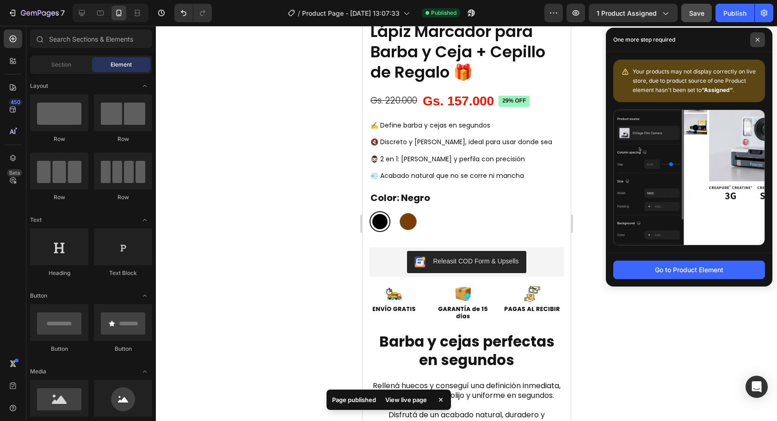
click at [757, 42] on icon at bounding box center [757, 39] width 5 height 5
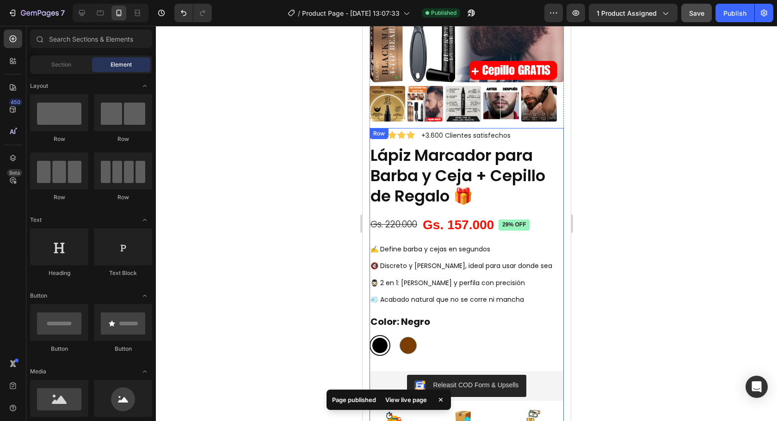
scroll to position [145, 0]
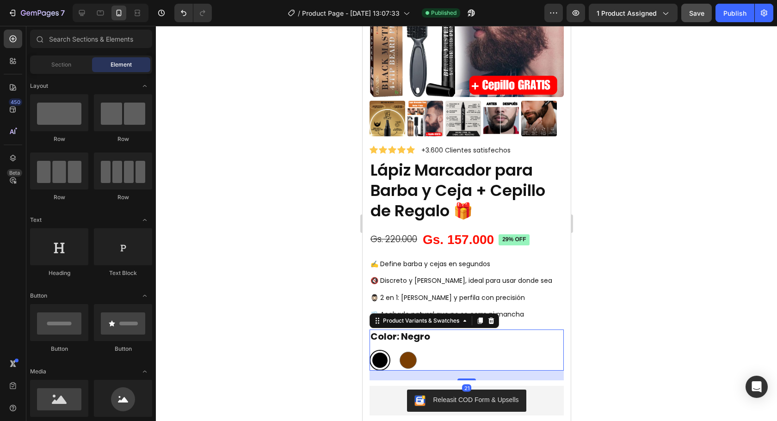
click at [441, 350] on div "Negro Negro Marrón Marrón" at bounding box center [466, 360] width 194 height 21
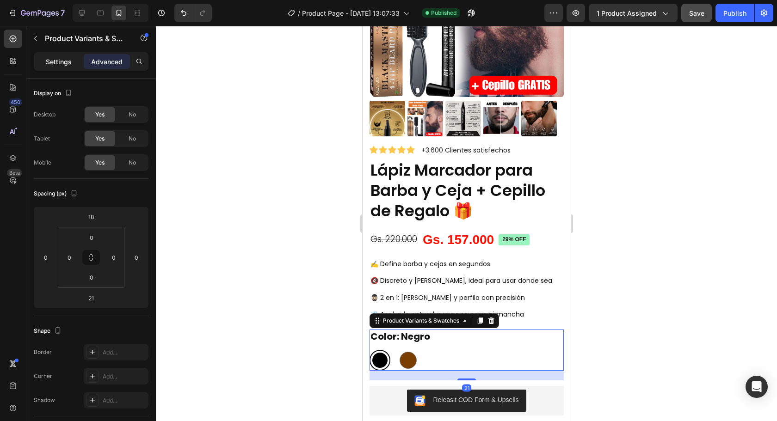
click at [62, 58] on p "Settings" at bounding box center [59, 62] width 26 height 10
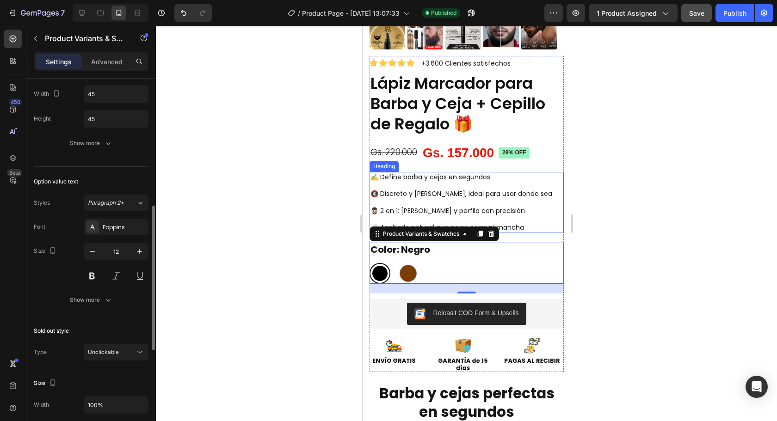
scroll to position [468, 0]
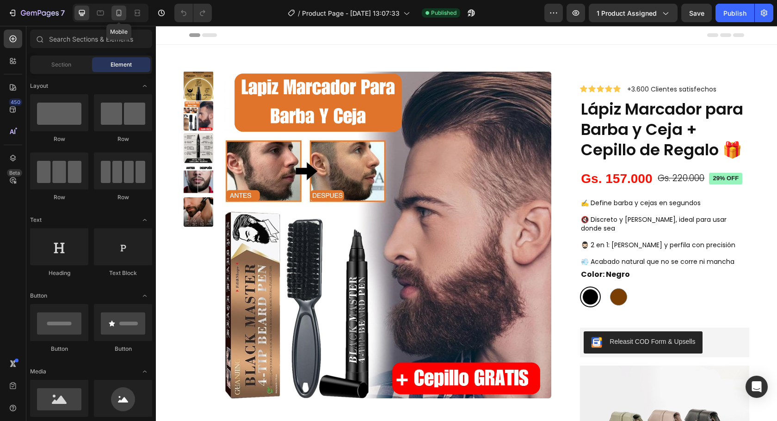
click at [115, 14] on icon at bounding box center [118, 12] width 9 height 9
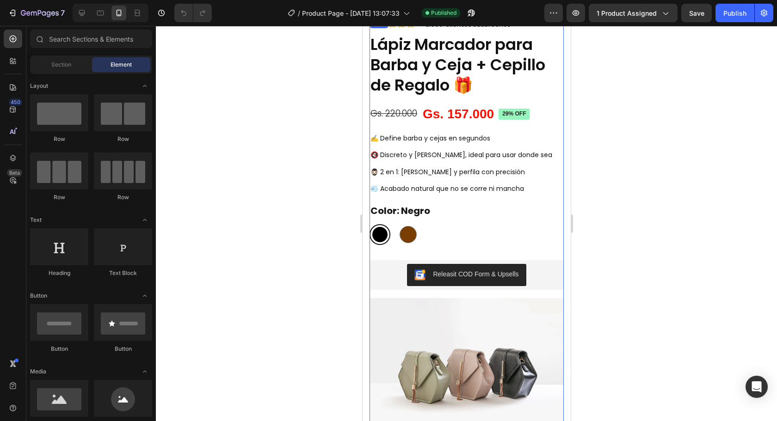
scroll to position [277, 0]
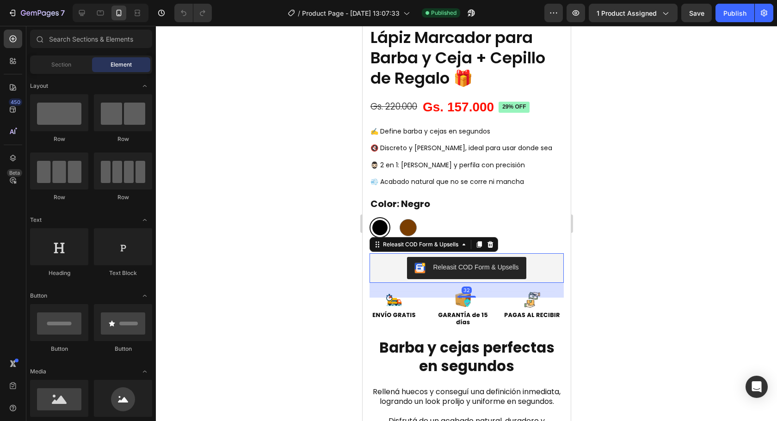
click at [390, 253] on div "Releasit COD Form & Upsells" at bounding box center [466, 268] width 194 height 30
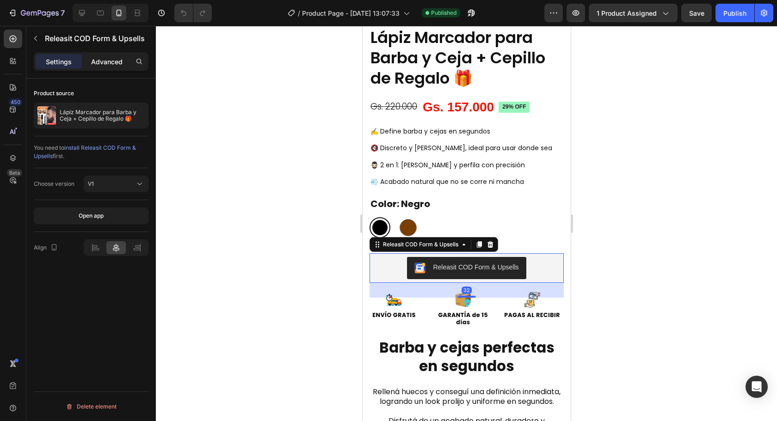
click at [111, 65] on p "Advanced" at bounding box center [106, 62] width 31 height 10
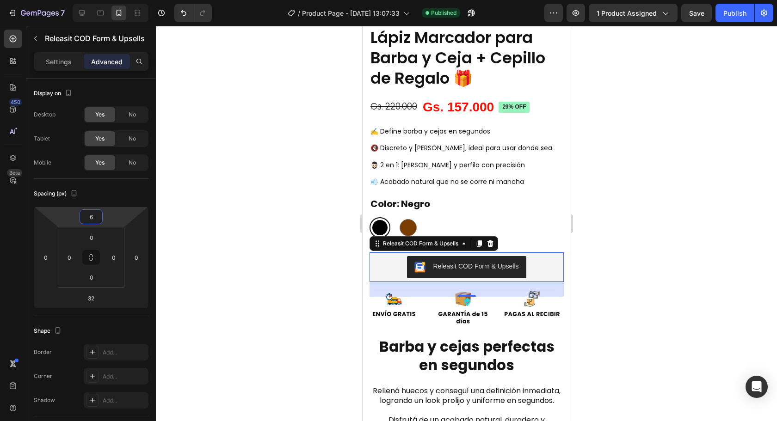
type input "4"
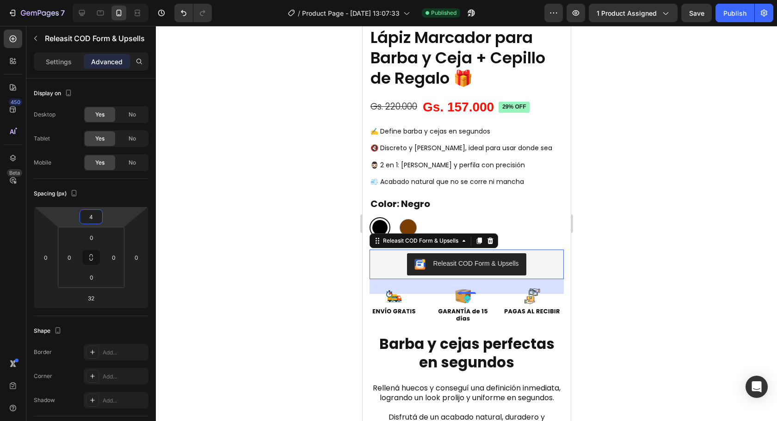
click at [122, 0] on html "7 Version history / Product Page - [DATE] 13:07:33 Published Preview 1 product …" at bounding box center [388, 0] width 777 height 0
click at [290, 206] on div at bounding box center [466, 223] width 621 height 395
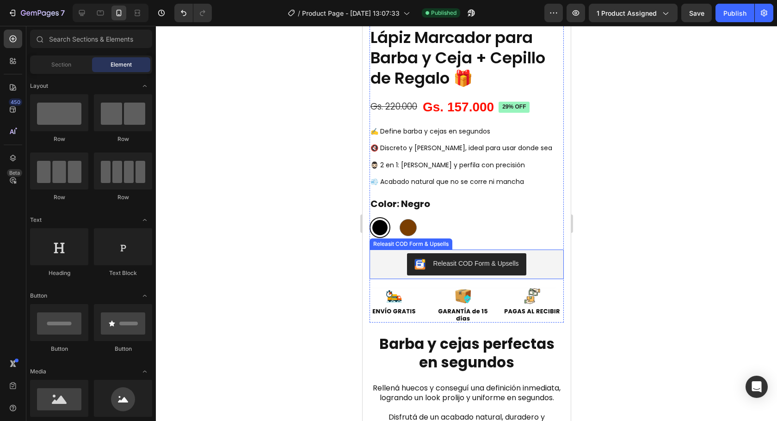
click at [384, 258] on div "Releasit COD Form & Upsells" at bounding box center [466, 264] width 187 height 22
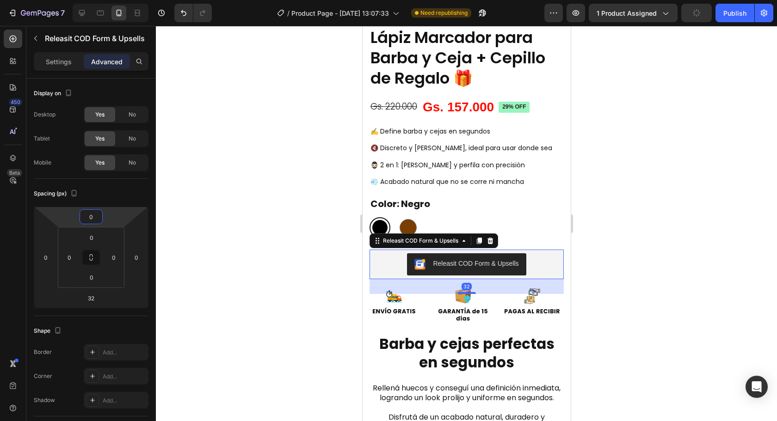
type input "-2"
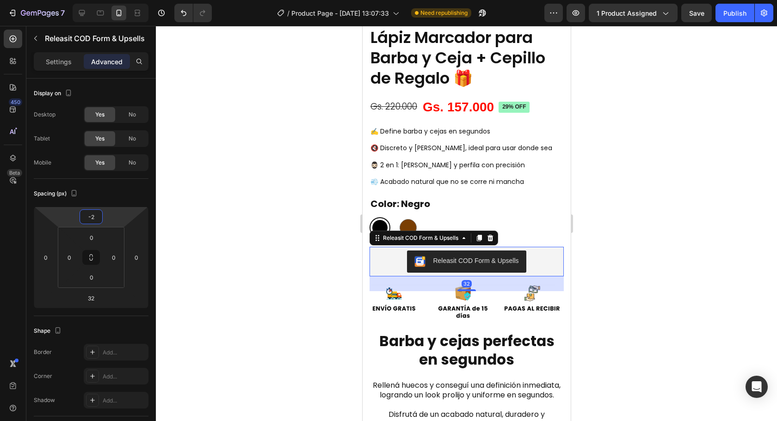
click at [108, 0] on html "7 Version history / Product Page - [DATE] 13:07:33 Need republishing Preview 1 …" at bounding box center [388, 0] width 777 height 0
click at [244, 196] on div at bounding box center [466, 223] width 621 height 395
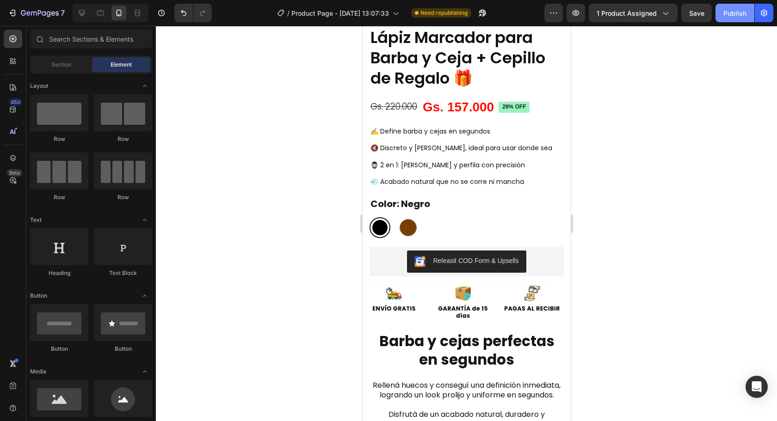
click at [730, 12] on div "Publish" at bounding box center [734, 13] width 23 height 10
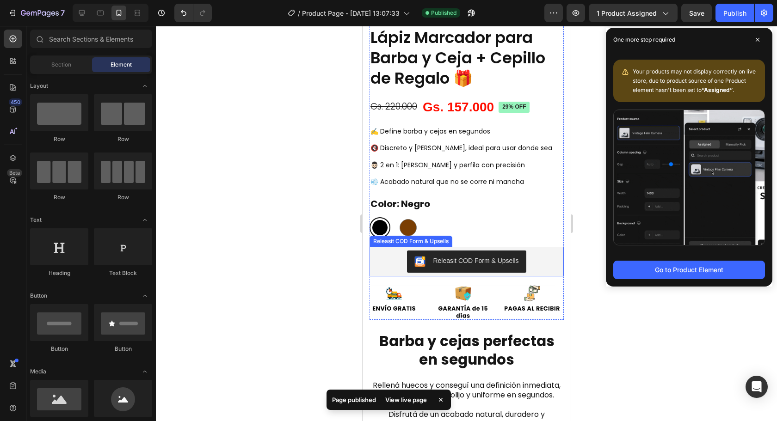
click at [388, 251] on div "Releasit COD Form & Upsells" at bounding box center [466, 262] width 187 height 22
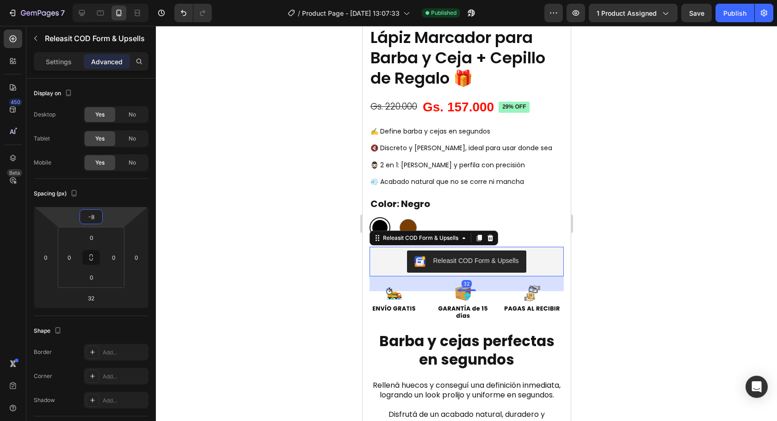
type input "-10"
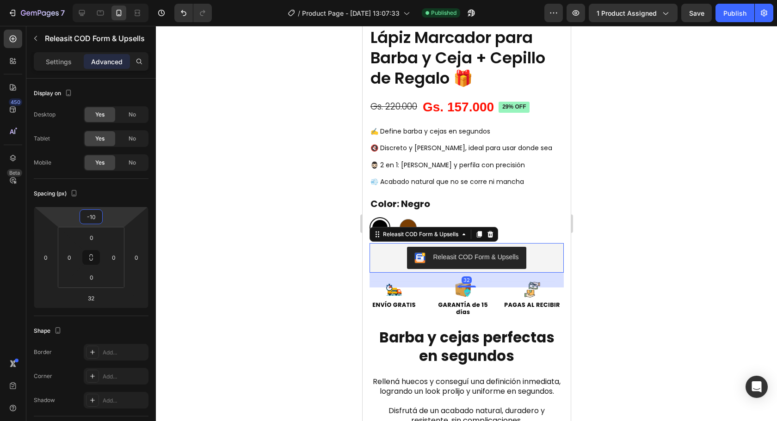
click at [111, 0] on html "7 Version history / Product Page - [DATE] 13:07:33 Published Preview 1 product …" at bounding box center [388, 0] width 777 height 0
click at [252, 188] on div at bounding box center [466, 223] width 621 height 395
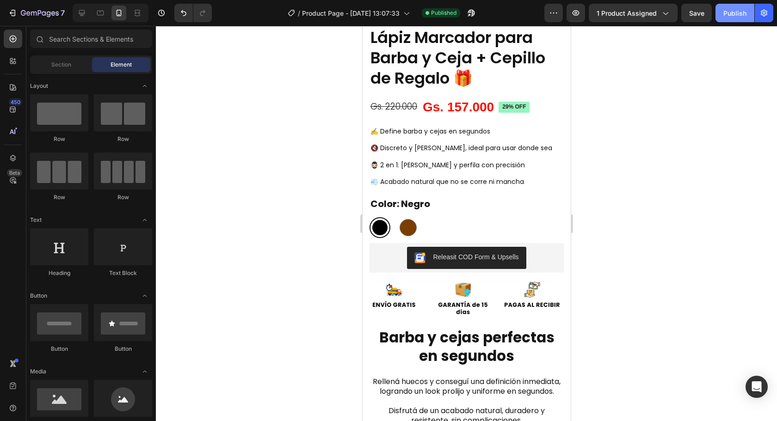
click at [738, 6] on button "Publish" at bounding box center [734, 13] width 39 height 18
